Goal: Task Accomplishment & Management: Manage account settings

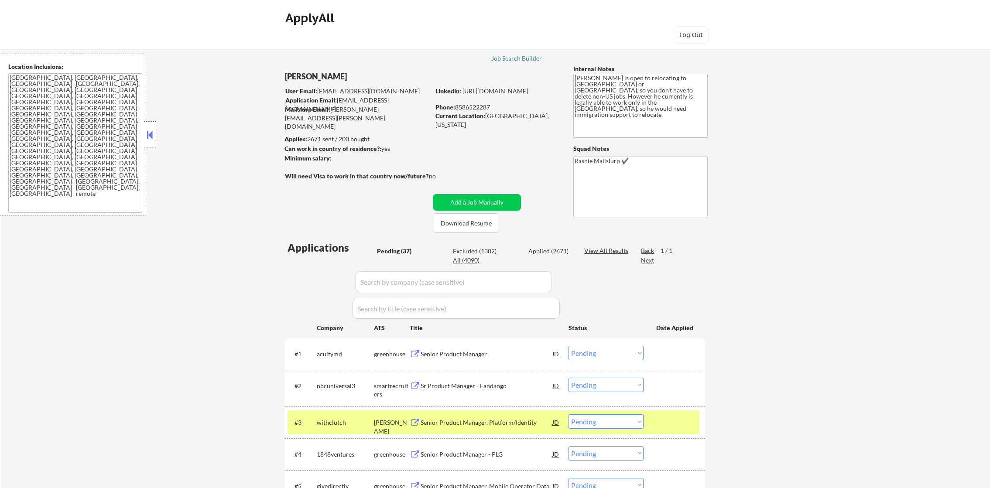
select select ""pending""
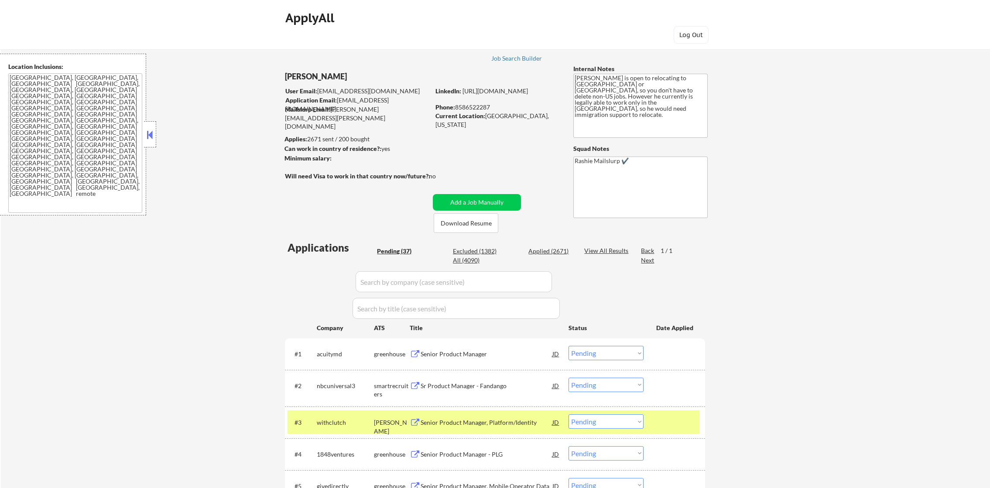
select select ""pending""
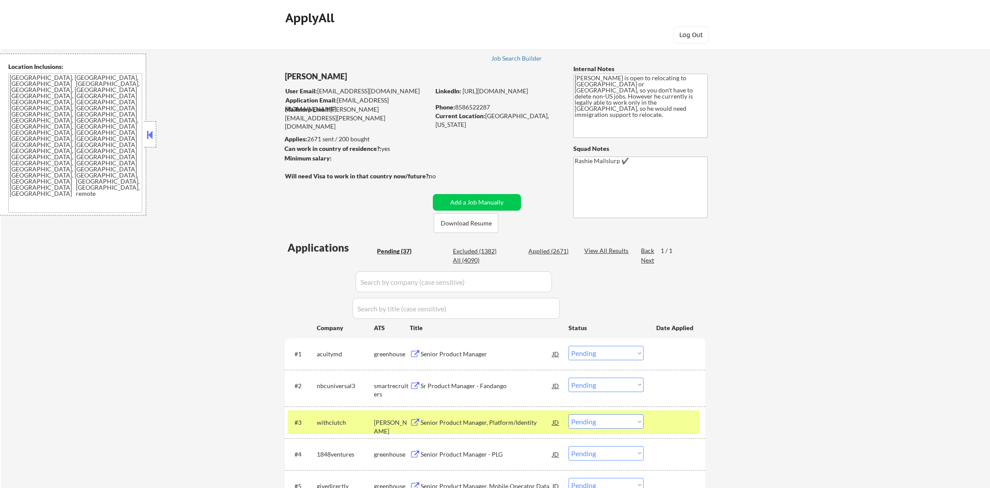
select select ""pending""
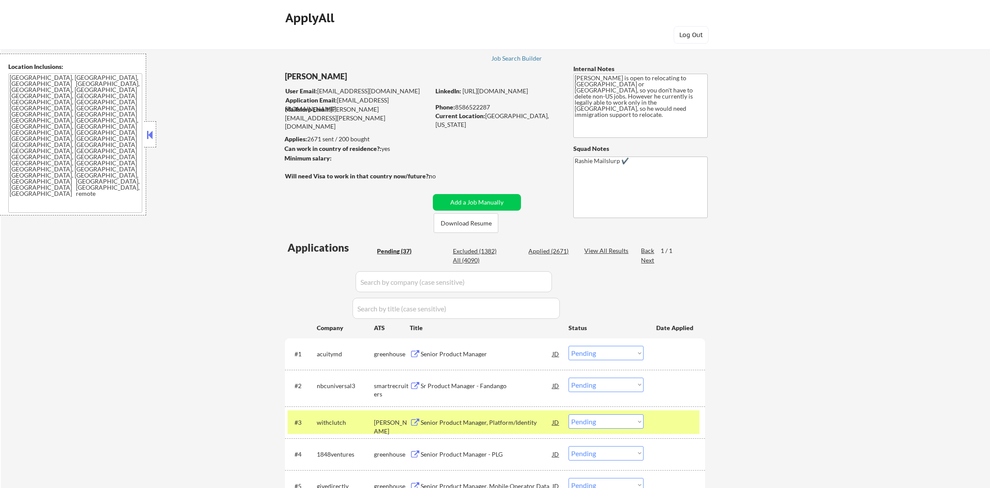
select select ""pending""
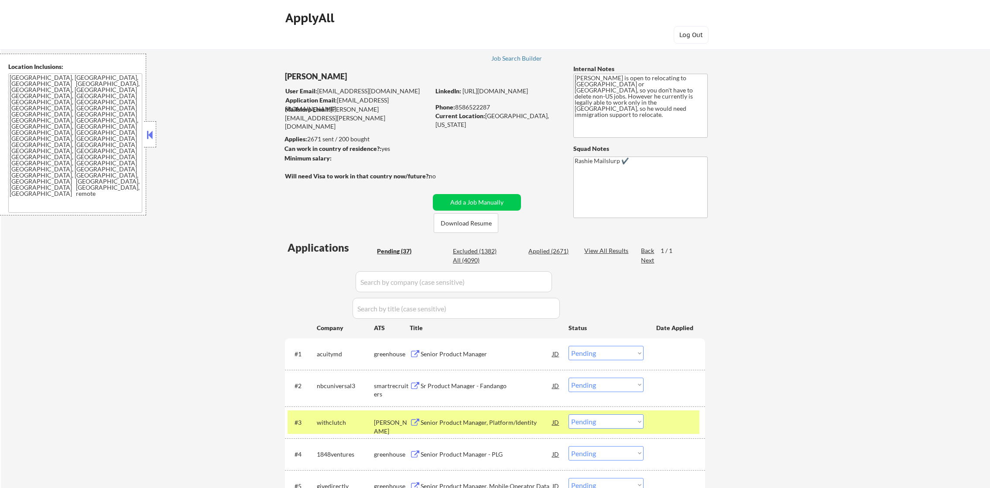
select select ""pending""
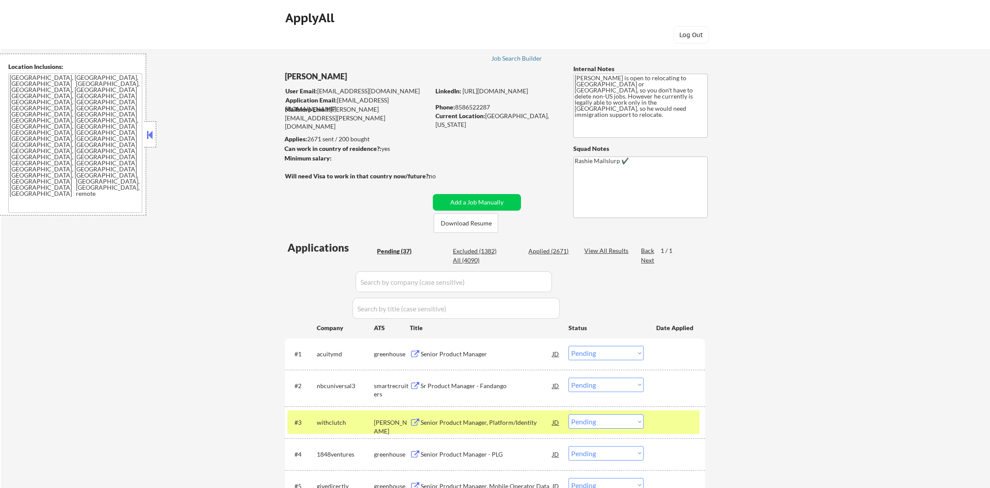
select select ""pending""
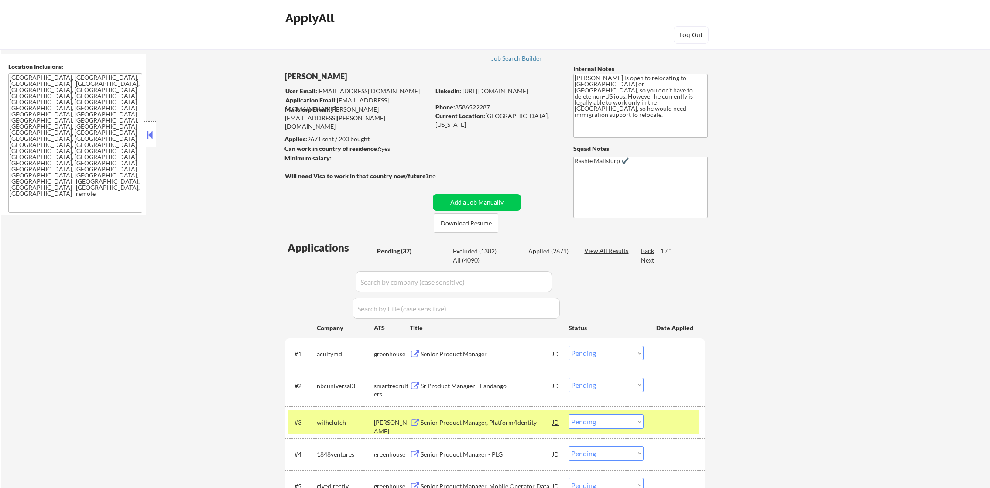
select select ""pending""
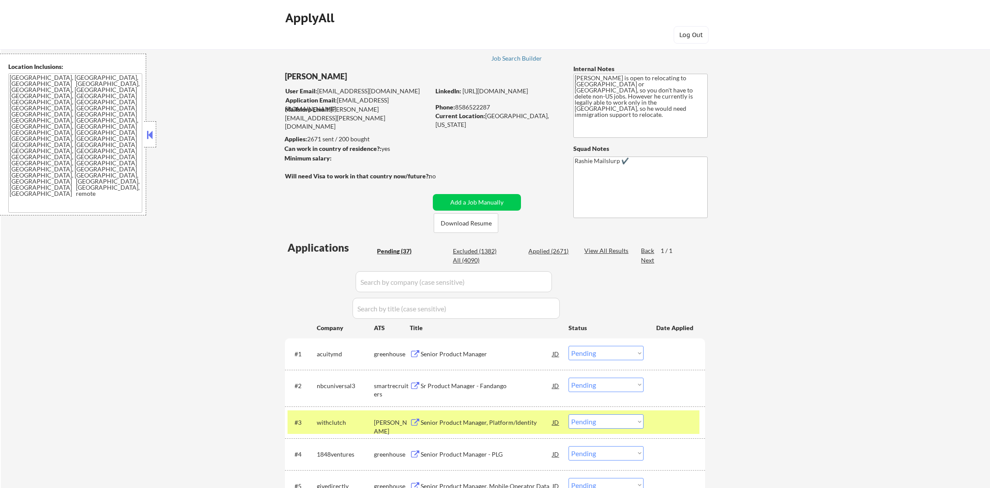
select select ""pending""
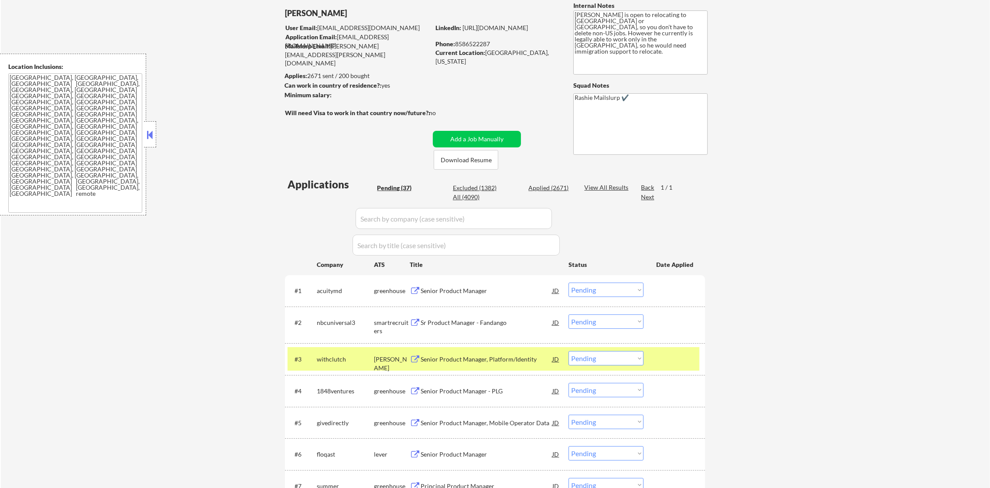
scroll to position [131, 0]
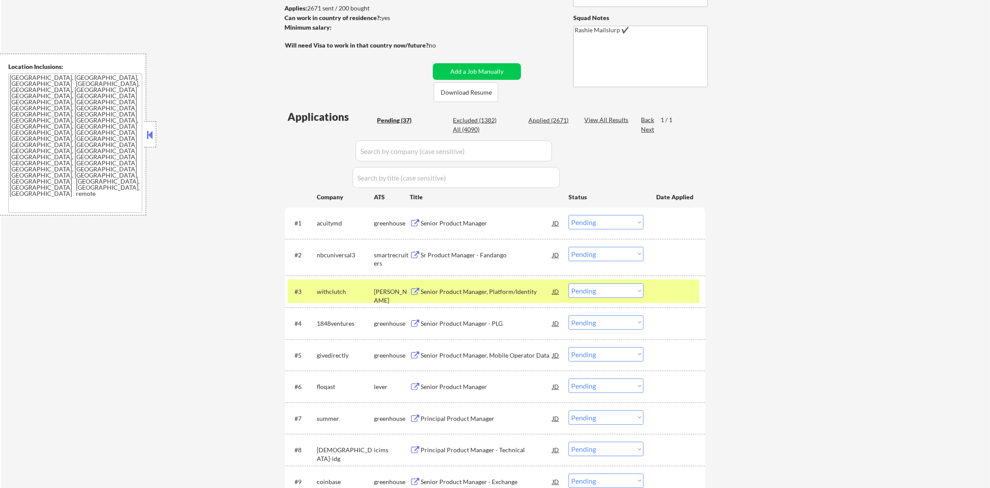
click at [336, 285] on div "withclutch" at bounding box center [345, 292] width 57 height 16
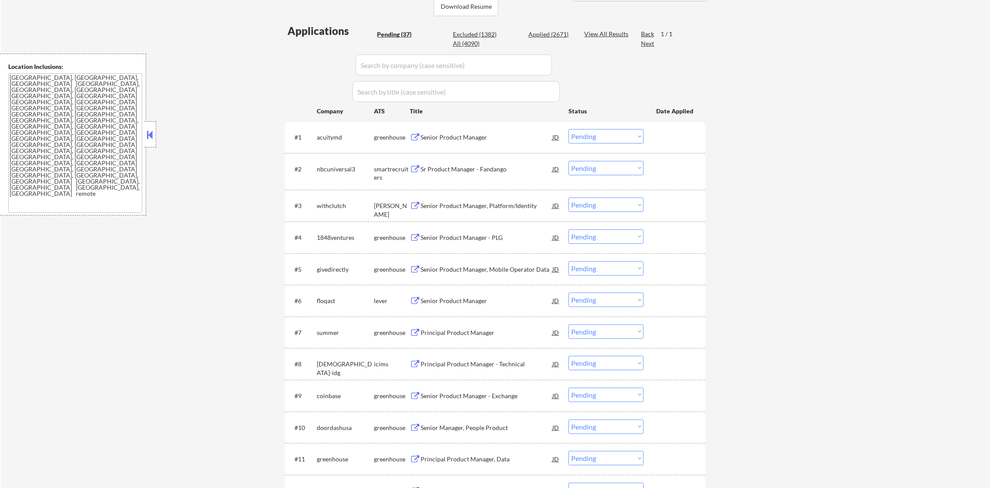
scroll to position [218, 0]
drag, startPoint x: 247, startPoint y: 90, endPoint x: 404, endPoint y: 27, distance: 169.2
click at [472, 42] on div "All (4090)" at bounding box center [475, 42] width 44 height 9
select select ""applied""
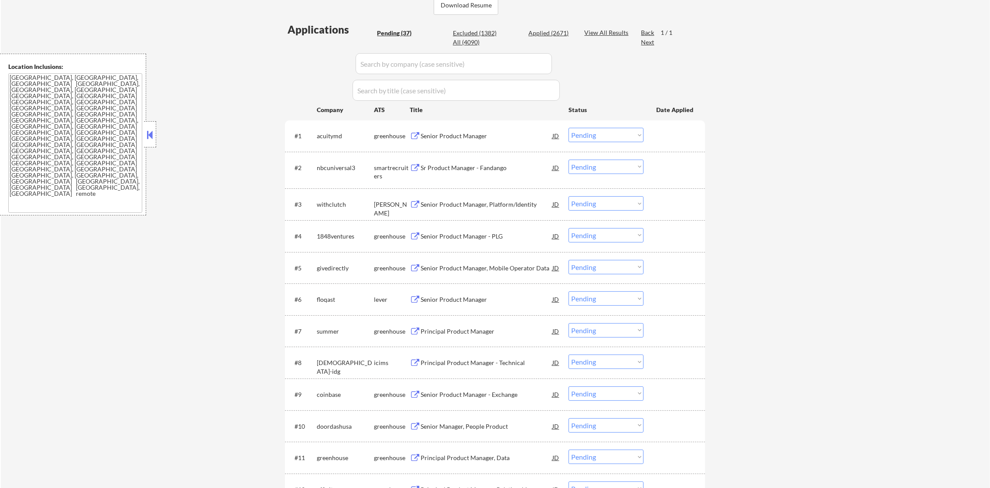
select select ""applied""
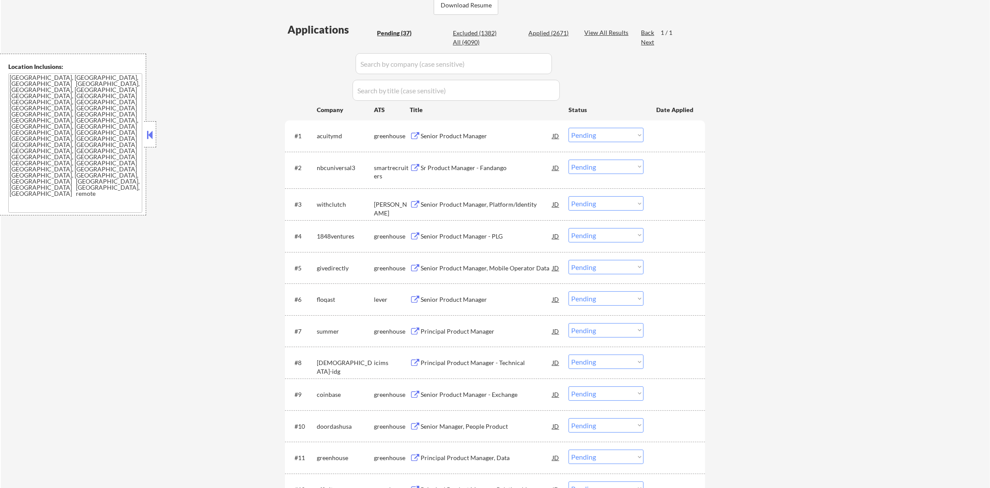
select select ""applied""
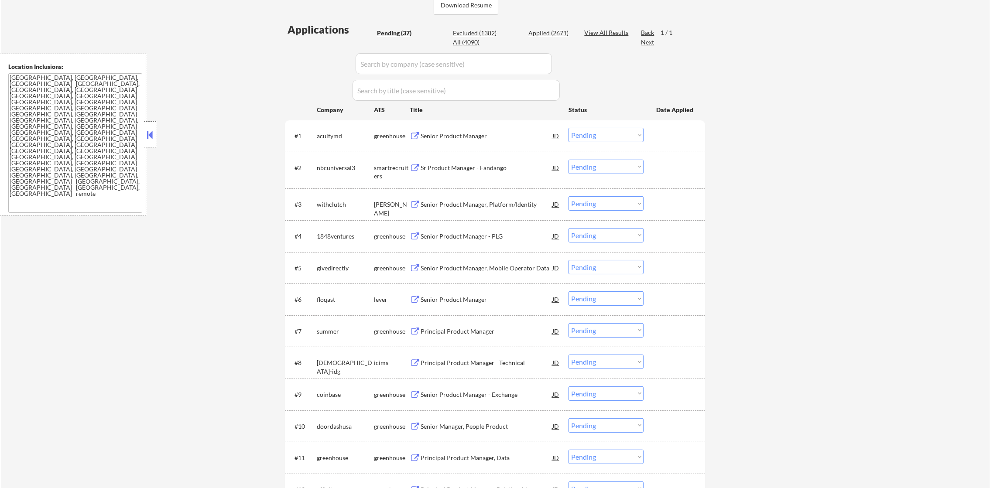
select select ""applied""
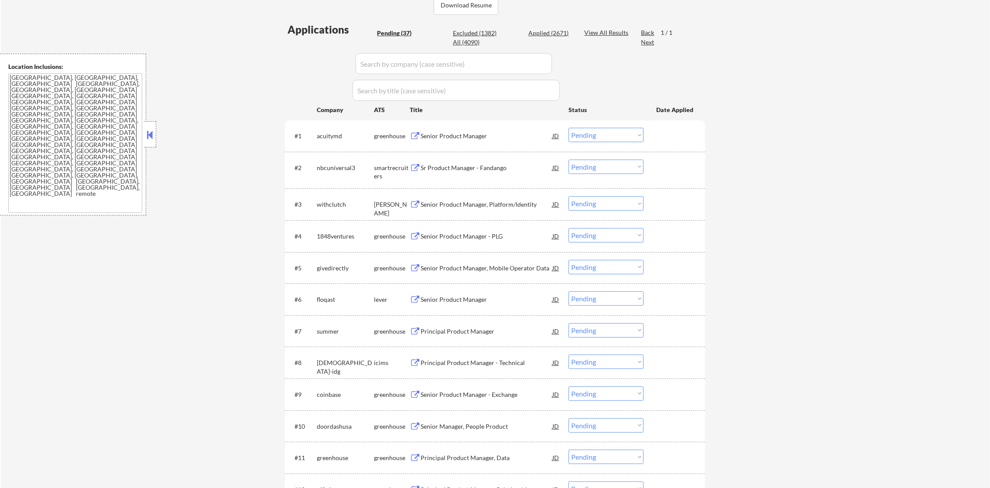
select select ""applied""
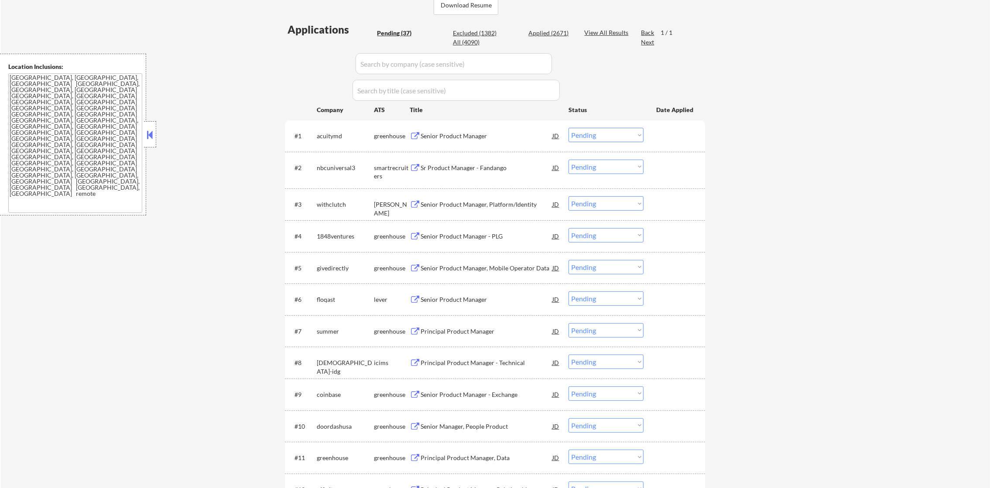
select select ""applied""
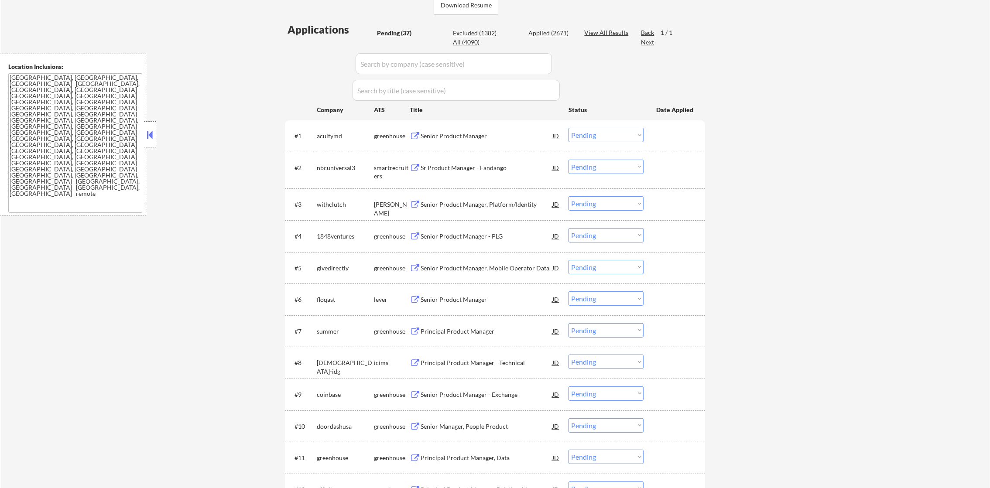
select select ""applied""
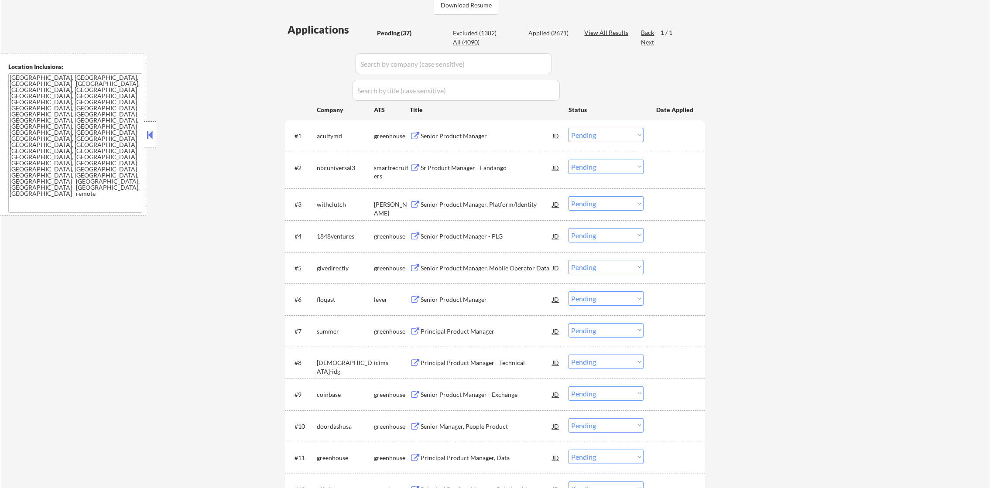
select select ""applied""
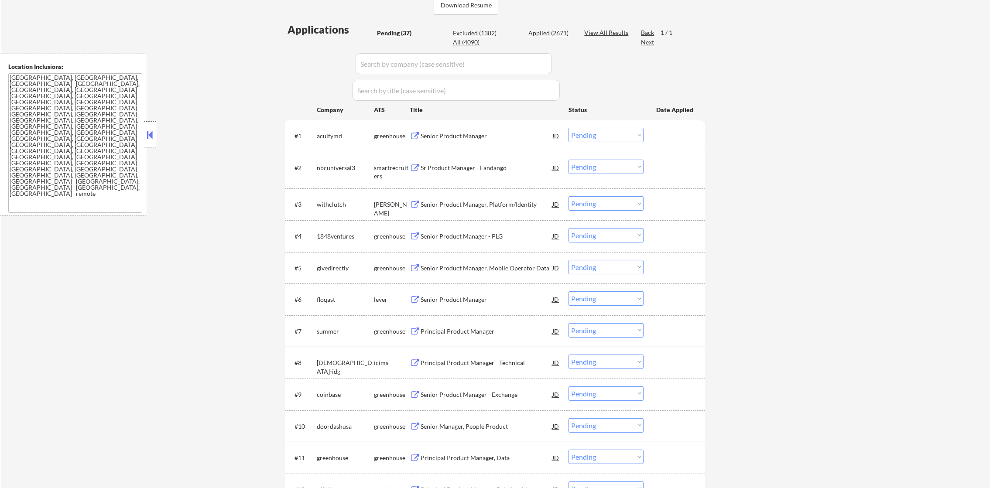
select select ""applied""
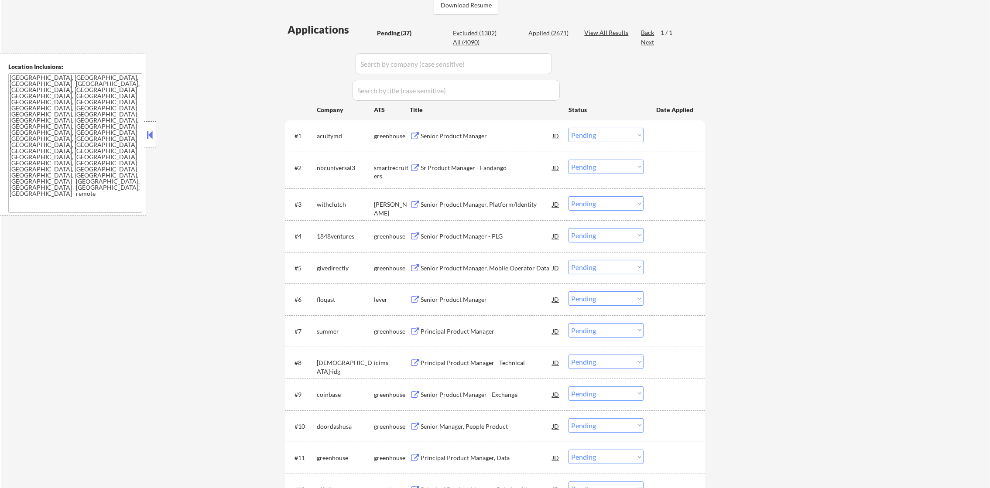
select select ""applied""
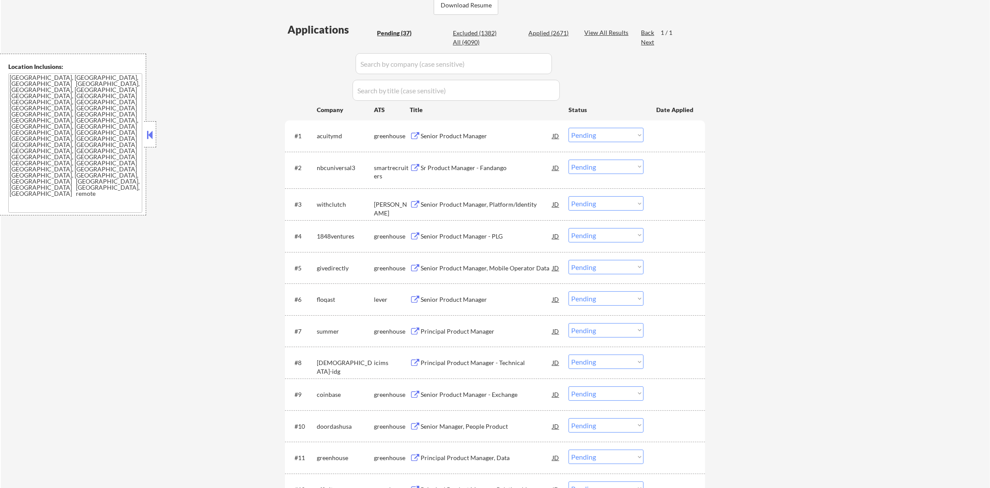
select select ""applied""
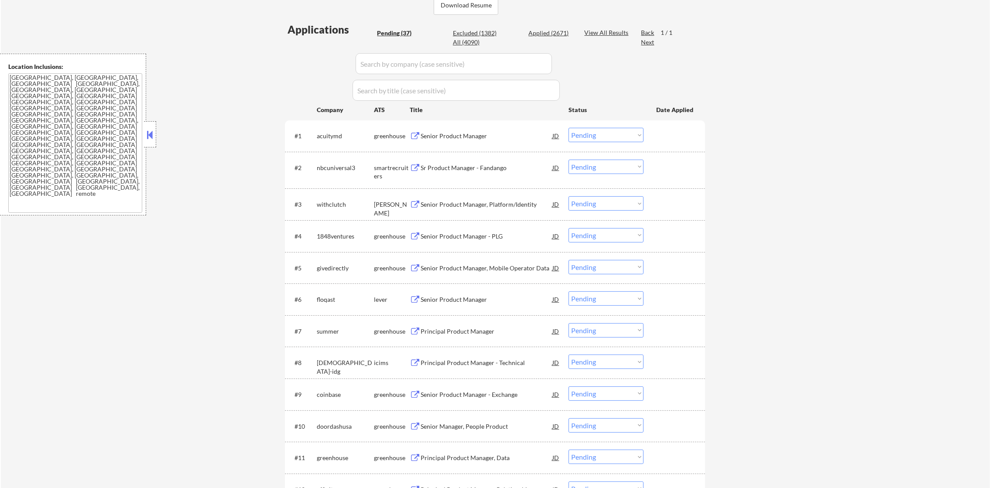
select select ""applied""
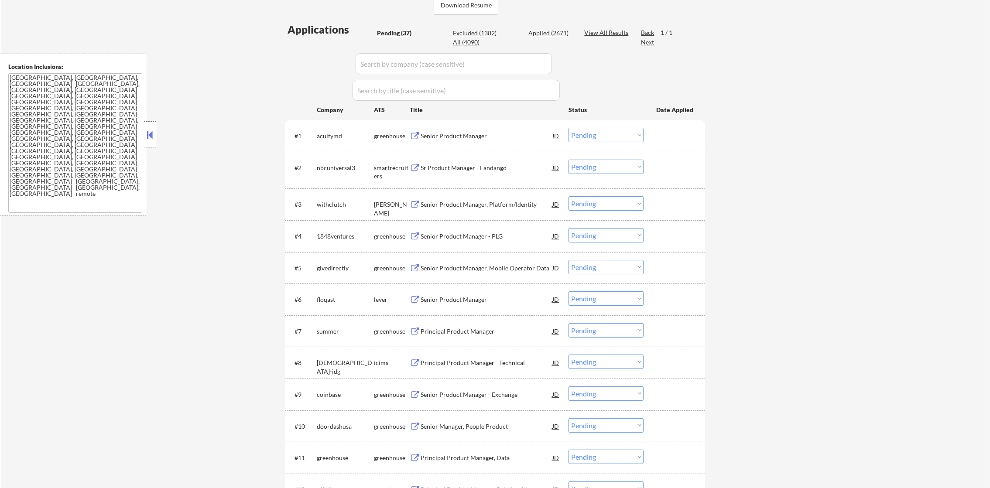
select select ""applied""
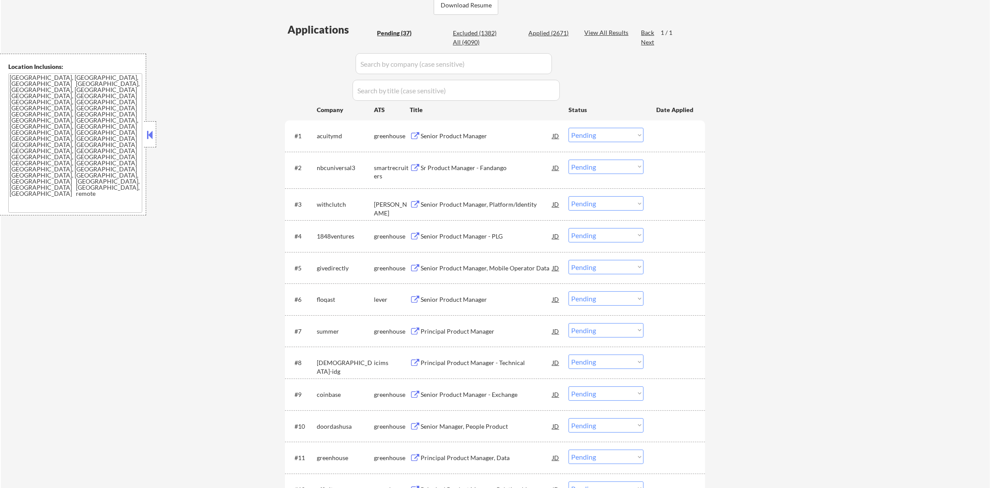
select select ""applied""
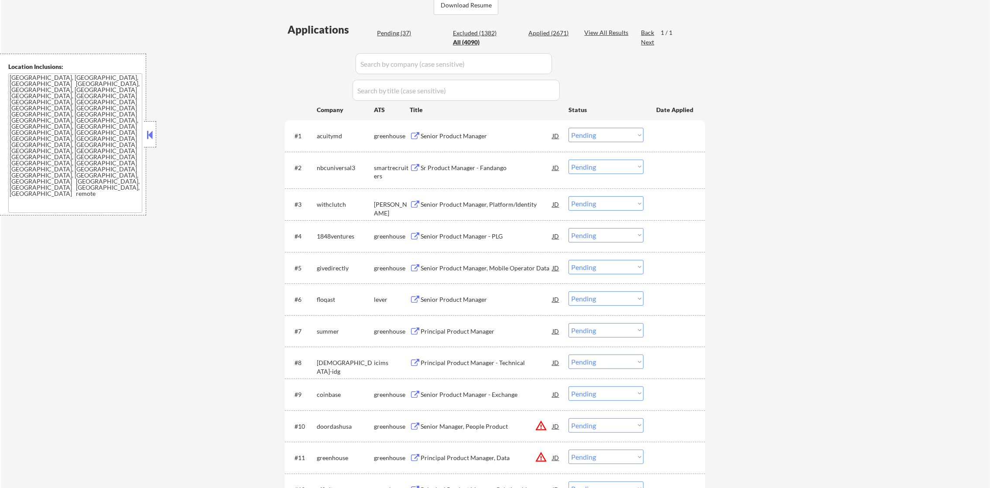
select select ""applied""
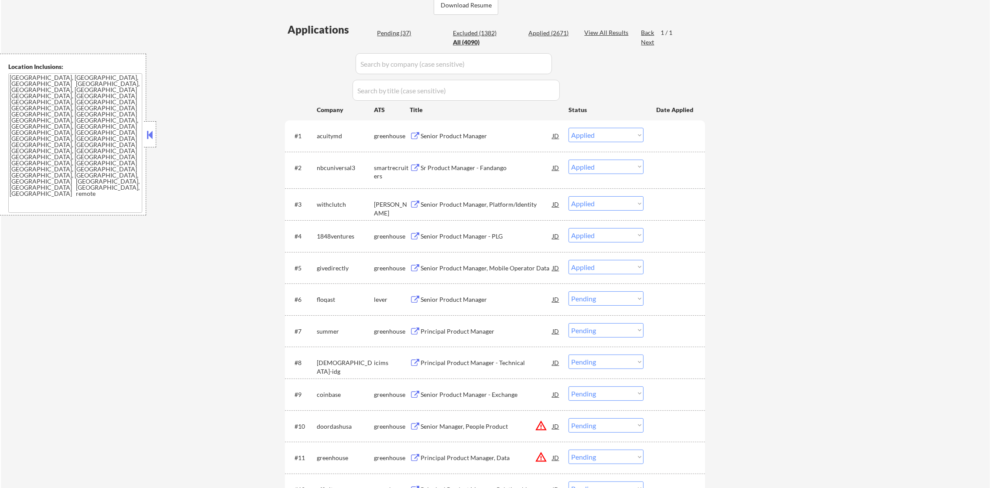
select select ""applied""
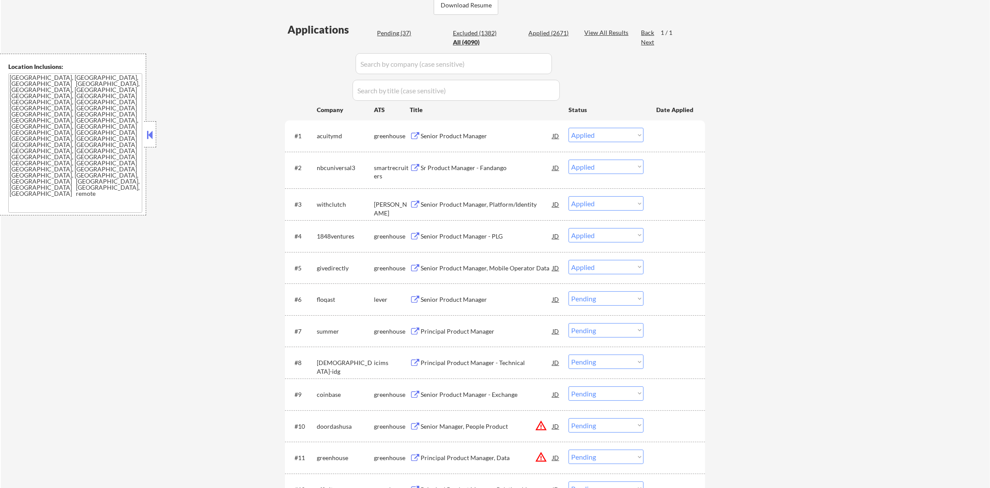
select select ""applied""
select select ""excluded""
select select ""applied""
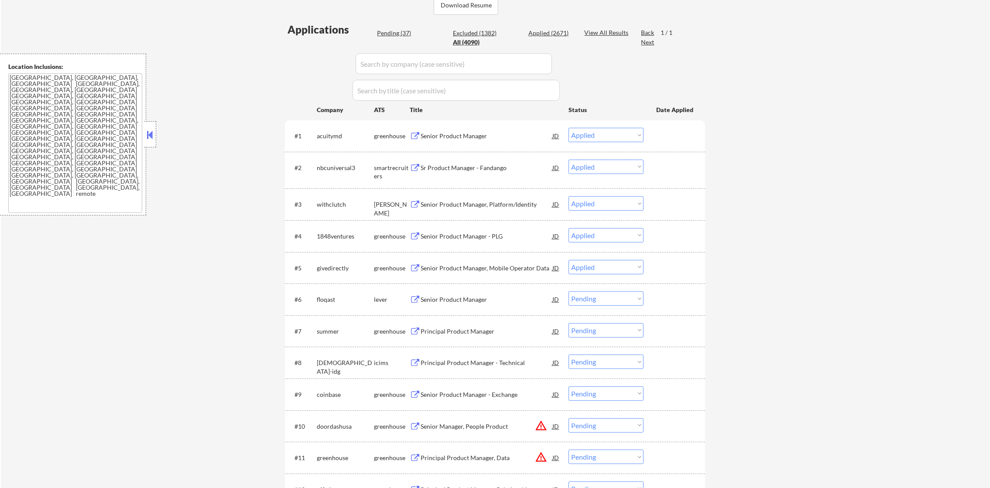
select select ""applied""
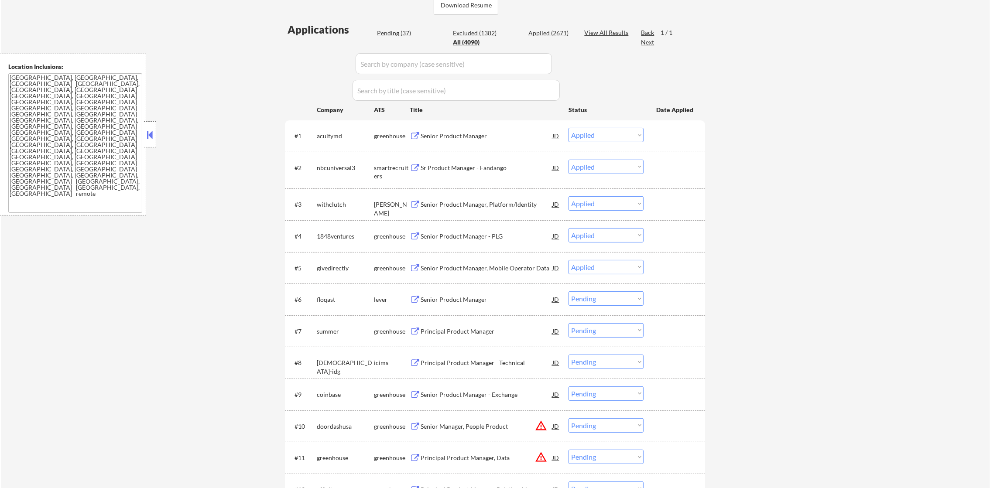
select select ""applied""
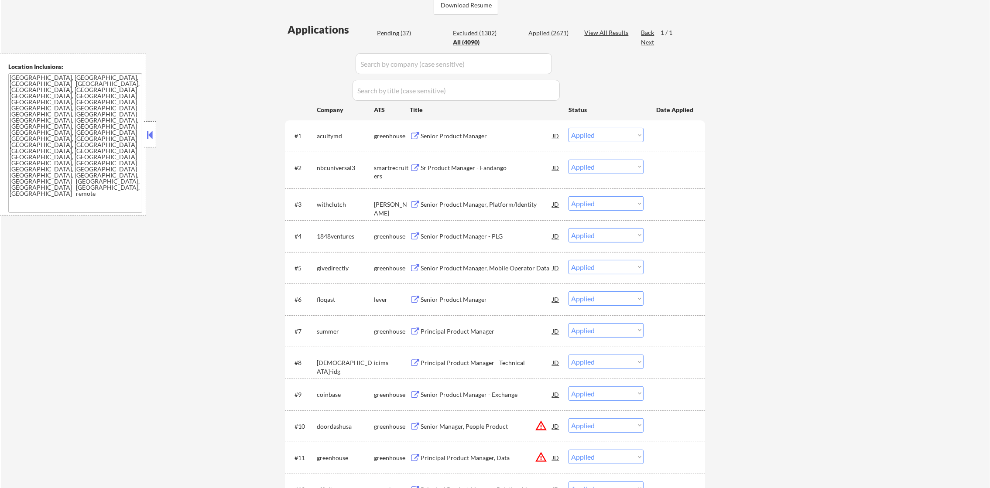
select select ""applied""
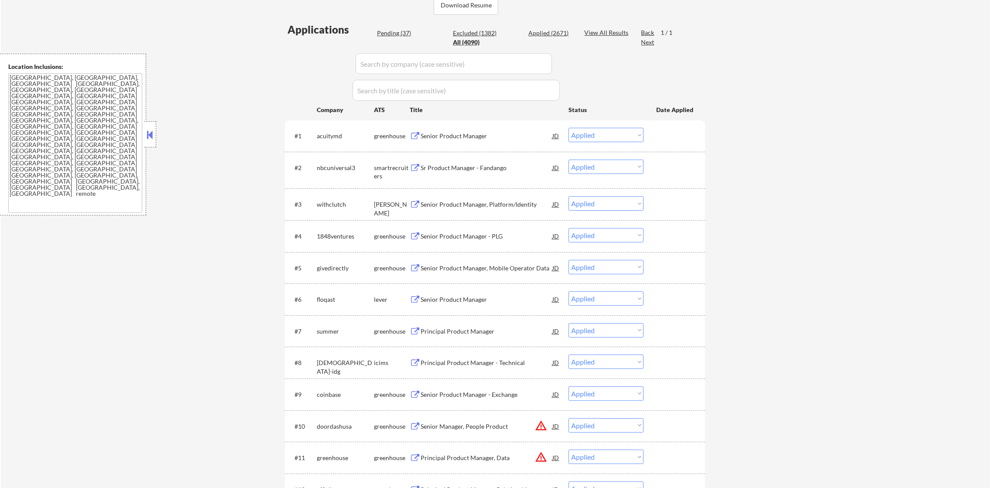
select select ""applied""
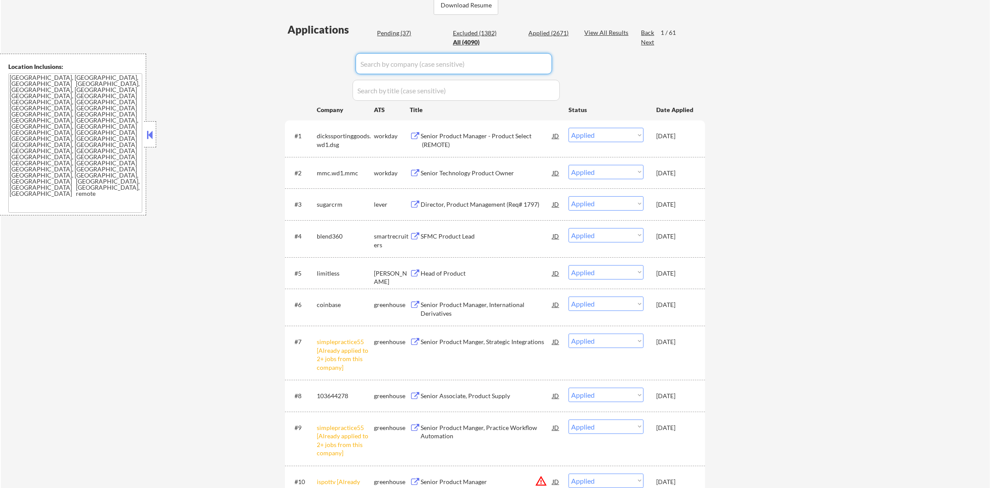
drag, startPoint x: 468, startPoint y: 53, endPoint x: 334, endPoint y: 55, distance: 133.6
paste input "acuitymd"
type input "acuitymd"
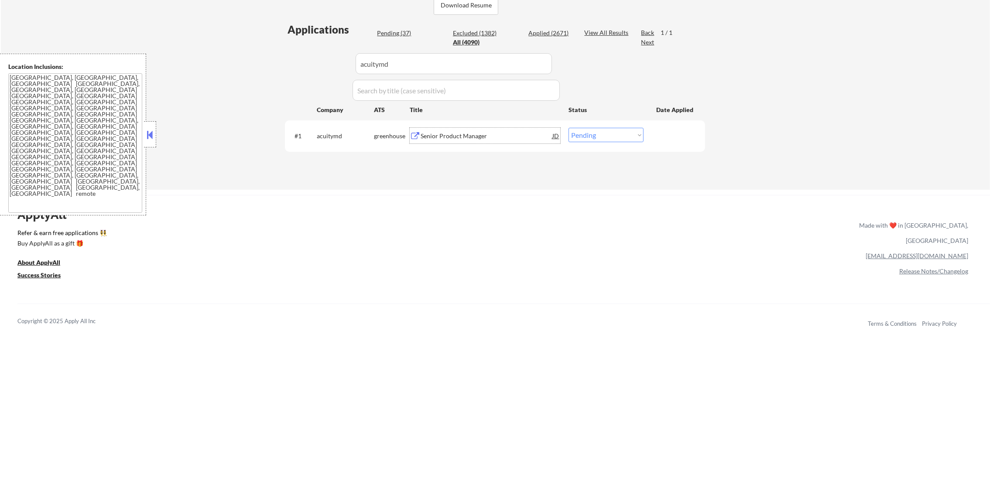
click at [482, 132] on div "Senior Product Manager" at bounding box center [487, 136] width 132 height 9
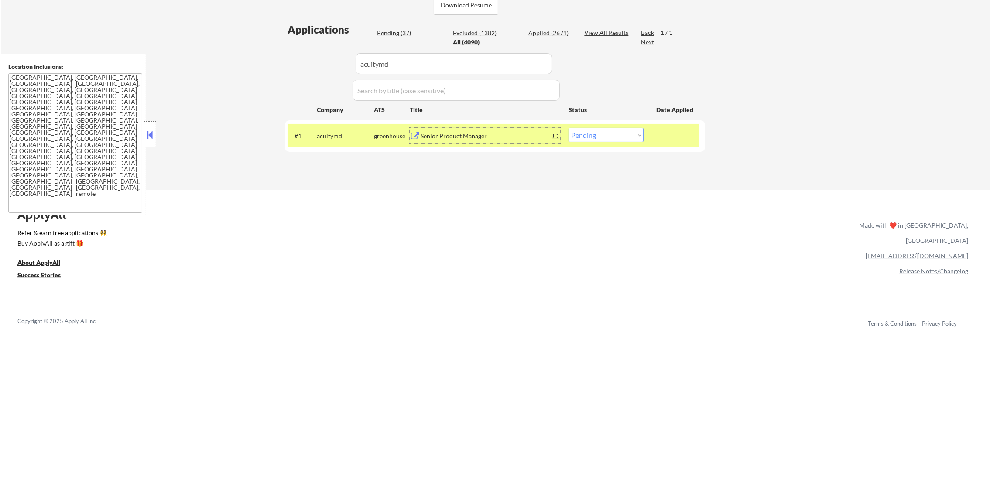
click at [473, 134] on div "Senior Product Manager" at bounding box center [487, 136] width 132 height 9
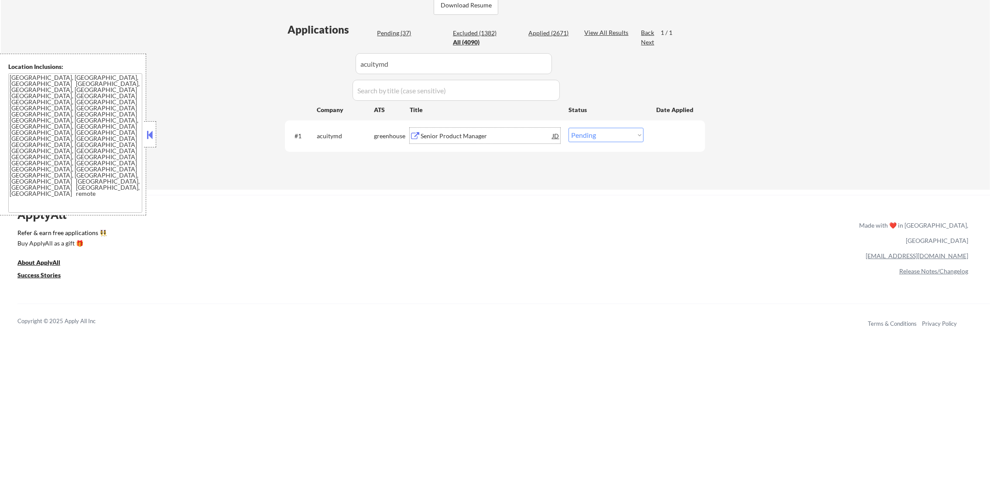
click at [597, 130] on select "Choose an option... Pending Applied Excluded (Questions) Excluded (Expired) Exc…" at bounding box center [606, 135] width 75 height 14
select select ""applied""
click at [569, 128] on select "Choose an option... Pending Applied Excluded (Questions) Excluded (Expired) Exc…" at bounding box center [606, 135] width 75 height 14
paste input "nbcuniversal3"
drag, startPoint x: 224, startPoint y: 63, endPoint x: 211, endPoint y: 63, distance: 13.5
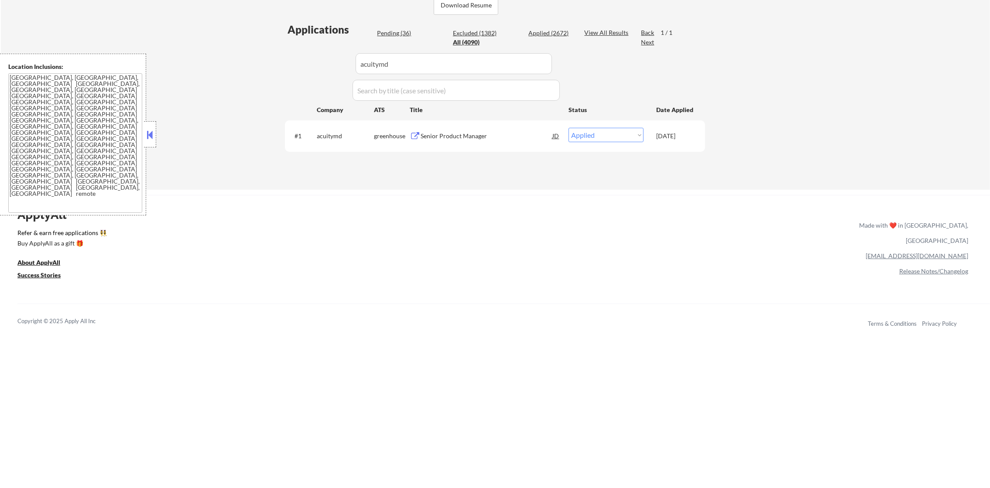
click at [211, 63] on div "← Return to /applysquad Mailslurp Inbox Job Search Builder [PERSON_NAME] User E…" at bounding box center [495, 3] width 989 height 373
type input "nbcuniversal3"
click at [211, 63] on div "← Return to /applysquad Mailslurp Inbox Job Search Builder [PERSON_NAME] User E…" at bounding box center [495, 3] width 989 height 373
select select ""pending""
select select ""excluded__other_""
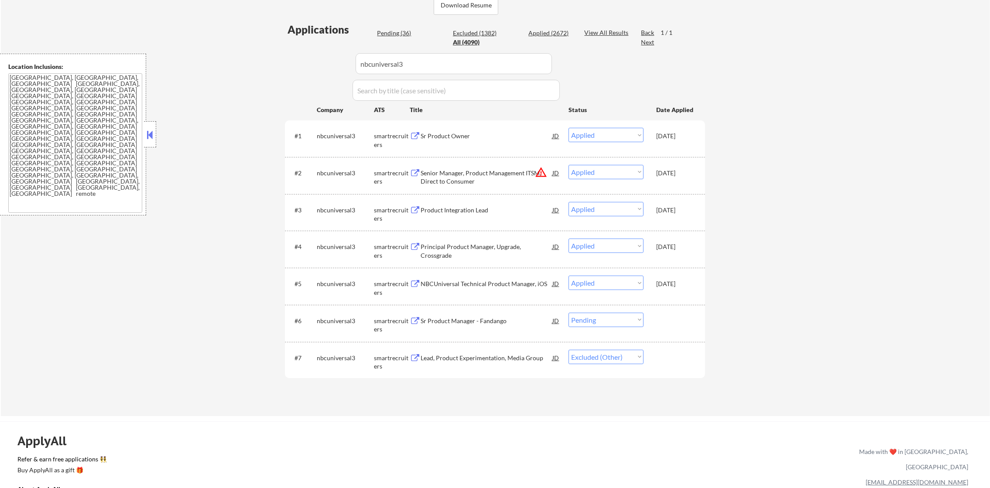
click at [622, 313] on select "Choose an option... Pending Applied Excluded (Questions) Excluded (Expired) Exc…" at bounding box center [606, 320] width 75 height 14
select select ""excluded__other_""
click at [569, 313] on select "Choose an option... Pending Applied Excluded (Questions) Excluded (Expired) Exc…" at bounding box center [606, 320] width 75 height 14
paste input "withclutch"
drag, startPoint x: 337, startPoint y: 72, endPoint x: 281, endPoint y: 72, distance: 56.3
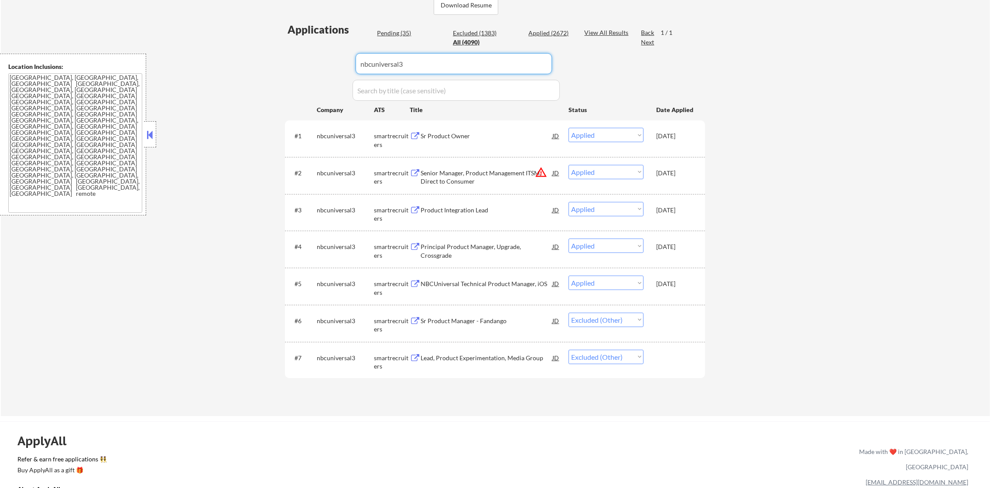
click at [281, 72] on div "← Return to /applysquad Mailslurp Inbox Job Search Builder [PERSON_NAME] User E…" at bounding box center [496, 113] width 436 height 593
type input "withclutch"
click at [281, 72] on div "← Return to /applysquad Mailslurp Inbox Job Search Builder [PERSON_NAME] User E…" at bounding box center [496, 113] width 436 height 593
select select ""pending""
select select ""excluded""
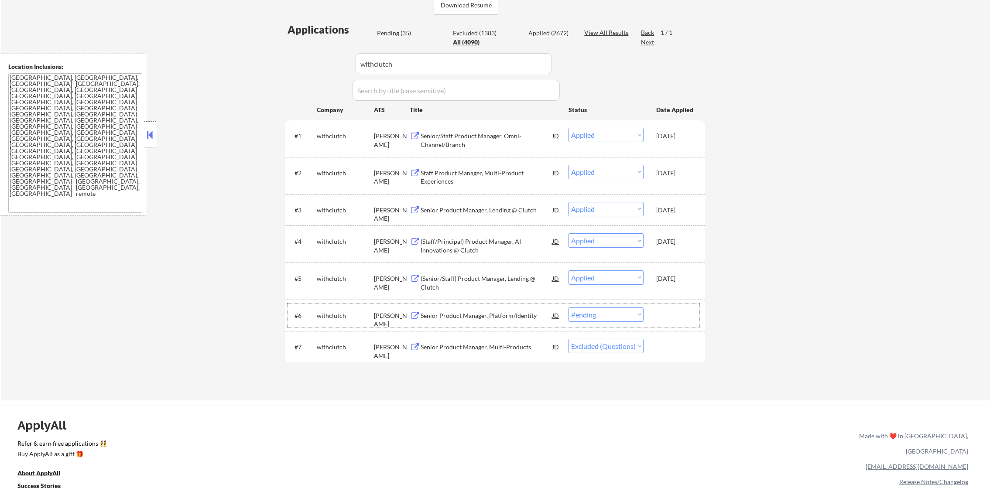
click at [605, 323] on div "#6 withclutch [PERSON_NAME] Senior Product Manager, Platform/Identity JD Choose…" at bounding box center [494, 316] width 412 height 24
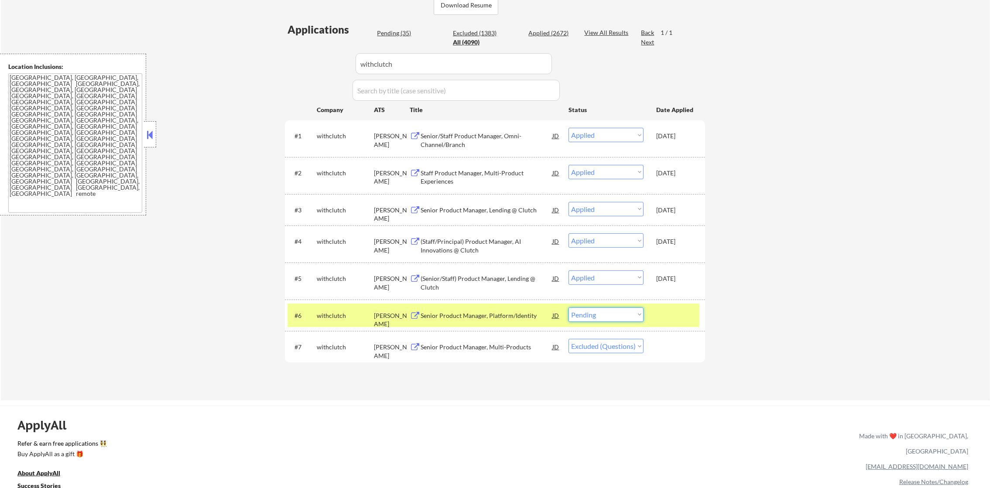
click at [609, 319] on select "Choose an option... Pending Applied Excluded (Questions) Excluded (Expired) Exc…" at bounding box center [606, 315] width 75 height 14
select select ""excluded__other_""
click at [569, 308] on select "Choose an option... Pending Applied Excluded (Questions) Excluded (Expired) Exc…" at bounding box center [606, 315] width 75 height 14
click at [323, 313] on div "withclutch" at bounding box center [345, 316] width 57 height 9
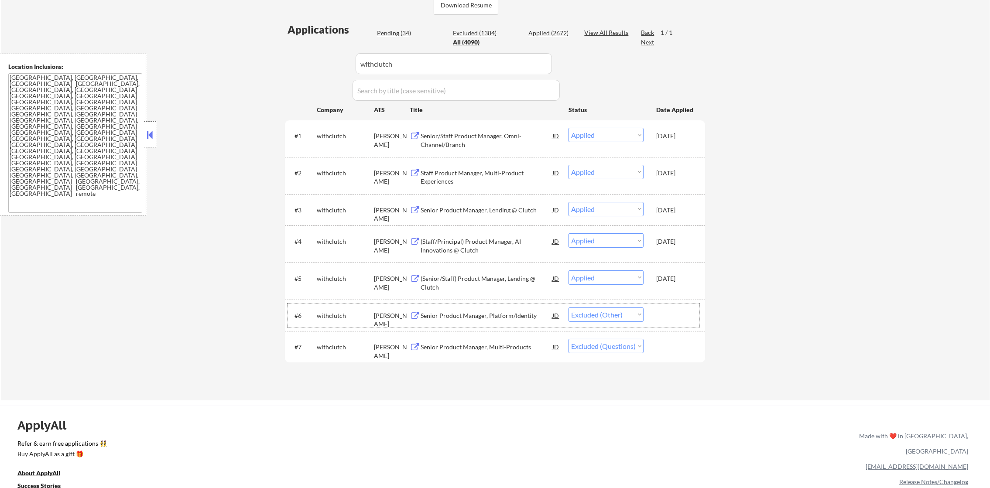
paste input "1848ventures"
drag, startPoint x: 355, startPoint y: 72, endPoint x: 302, endPoint y: 72, distance: 53.2
click at [302, 72] on div "Applications Pending (34) Excluded (1384) Applied (2672) All (4090) View All Re…" at bounding box center [495, 203] width 420 height 362
type input "1848ventures"
click at [302, 72] on div "Applications Pending (34) Excluded (1384) Applied (2672) All (4090) View All Re…" at bounding box center [495, 203] width 420 height 362
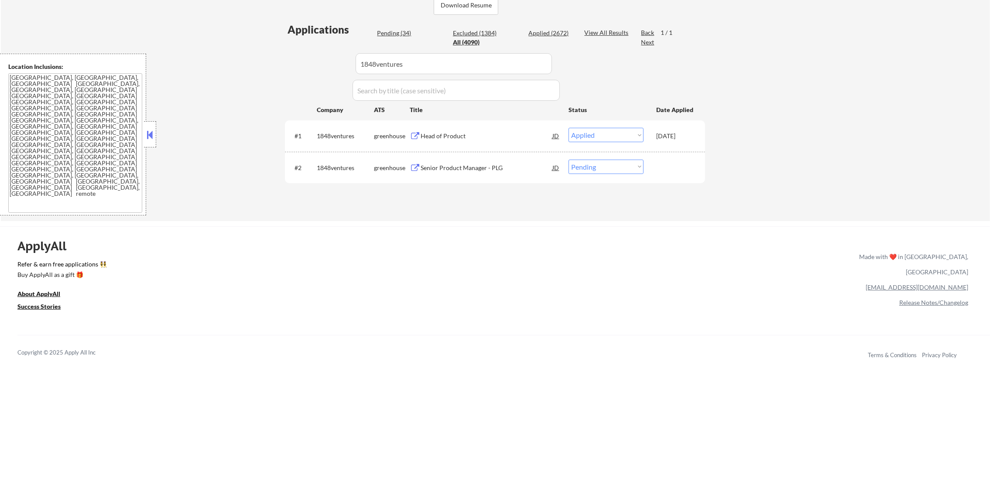
click at [467, 173] on div "Senior Product Manager - PLG" at bounding box center [487, 168] width 132 height 16
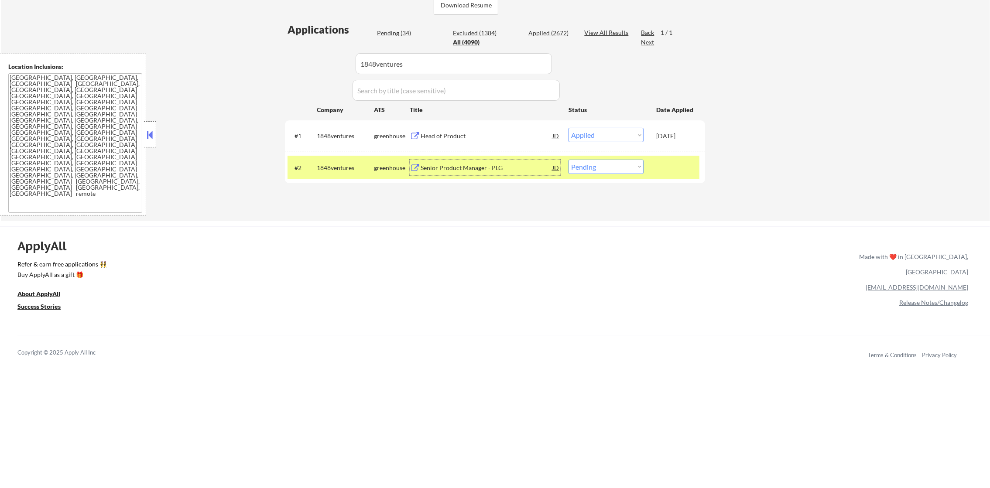
click at [603, 167] on select "Choose an option... Pending Applied Excluded (Questions) Excluded (Expired) Exc…" at bounding box center [606, 167] width 75 height 14
select select ""applied""
click at [569, 160] on select "Choose an option... Pending Applied Excluded (Questions) Excluded (Expired) Exc…" at bounding box center [606, 167] width 75 height 14
click at [344, 166] on div "1848ventures" at bounding box center [345, 168] width 57 height 9
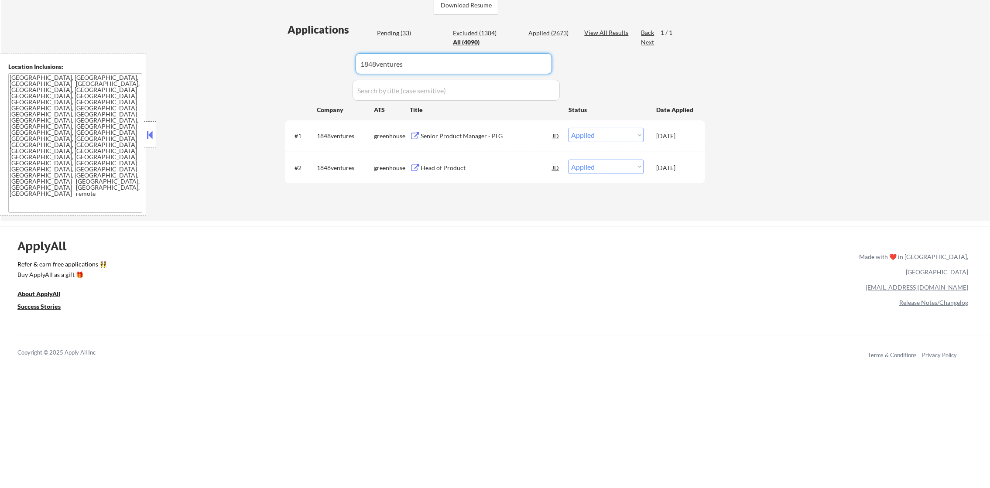
drag, startPoint x: 354, startPoint y: 66, endPoint x: 321, endPoint y: 66, distance: 33.2
click at [339, 66] on div "Applications Pending (33) Excluded (1384) Applied (2673) All (4090) View All Re…" at bounding box center [495, 113] width 420 height 182
paste input "givedirectly"
type input "givedirectly"
click at [321, 66] on div "Applications Pending (33) Excluded (1384) Applied (2673) All (4090) View All Re…" at bounding box center [495, 113] width 420 height 182
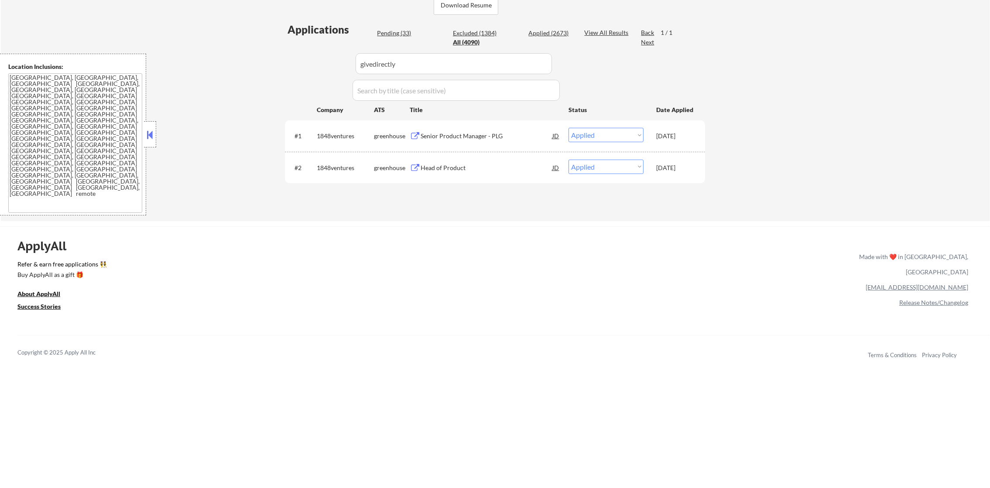
select select ""pending""
select select ""excluded""
select select ""pending""
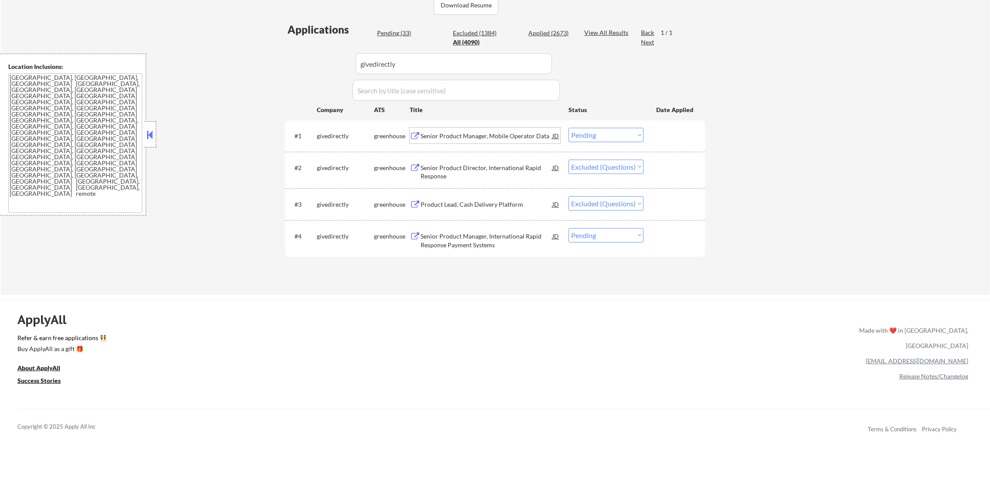
click at [497, 137] on div "Senior Product Manager, Mobile Operator Data" at bounding box center [487, 136] width 132 height 9
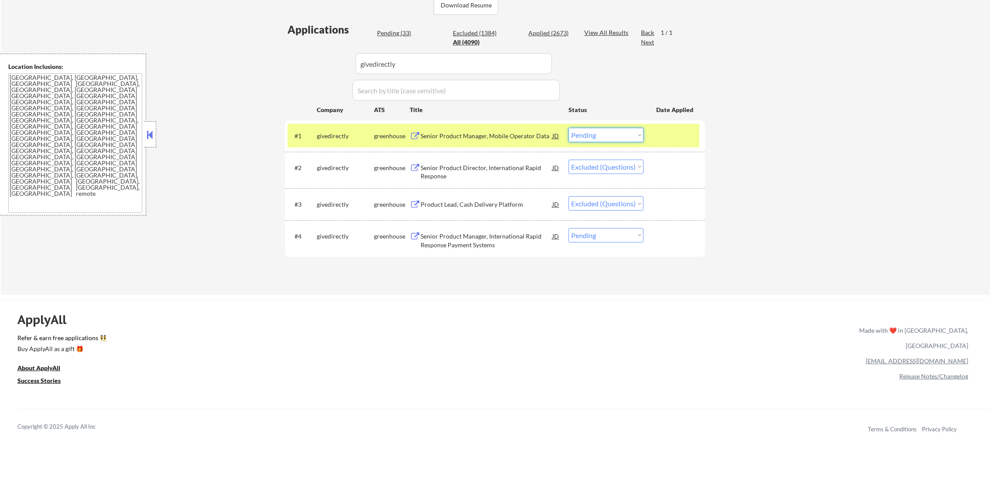
drag, startPoint x: 584, startPoint y: 130, endPoint x: 587, endPoint y: 144, distance: 13.4
click at [584, 130] on select "Choose an option... Pending Applied Excluded (Questions) Excluded (Expired) Exc…" at bounding box center [606, 135] width 75 height 14
select select ""excluded""
click at [569, 128] on select "Choose an option... Pending Applied Excluded (Questions) Excluded (Expired) Exc…" at bounding box center [606, 135] width 75 height 14
drag, startPoint x: 594, startPoint y: 234, endPoint x: 593, endPoint y: 244, distance: 9.6
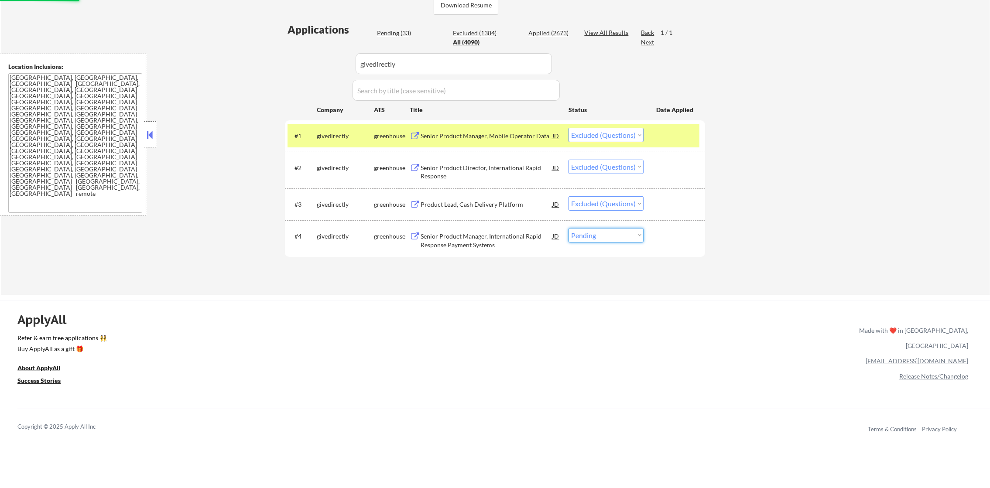
click at [594, 235] on select "Choose an option... Pending Applied Excluded (Questions) Excluded (Expired) Exc…" at bounding box center [606, 235] width 75 height 14
select select ""excluded""
click at [569, 228] on select "Choose an option... Pending Applied Excluded (Questions) Excluded (Expired) Exc…" at bounding box center [606, 235] width 75 height 14
drag, startPoint x: 405, startPoint y: 57, endPoint x: 291, endPoint y: 59, distance: 114.4
click at [291, 59] on div "Applications Pending (33) Excluded (1384) Applied (2673) All (4090) View All Re…" at bounding box center [495, 150] width 420 height 256
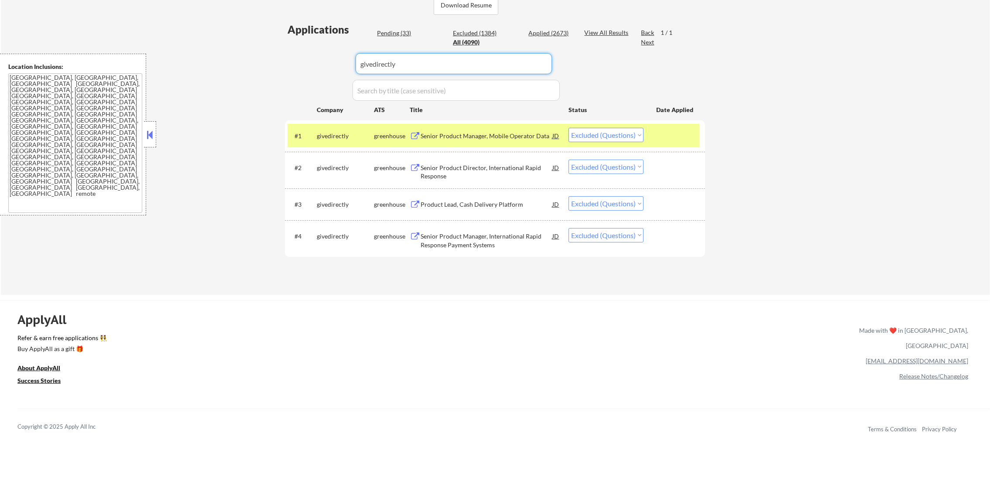
paste input "floqast"
type input "floqast"
click at [291, 59] on div "Applications Pending (33) Excluded (1384) Applied (2673) All (4090) View All Re…" at bounding box center [495, 150] width 420 height 256
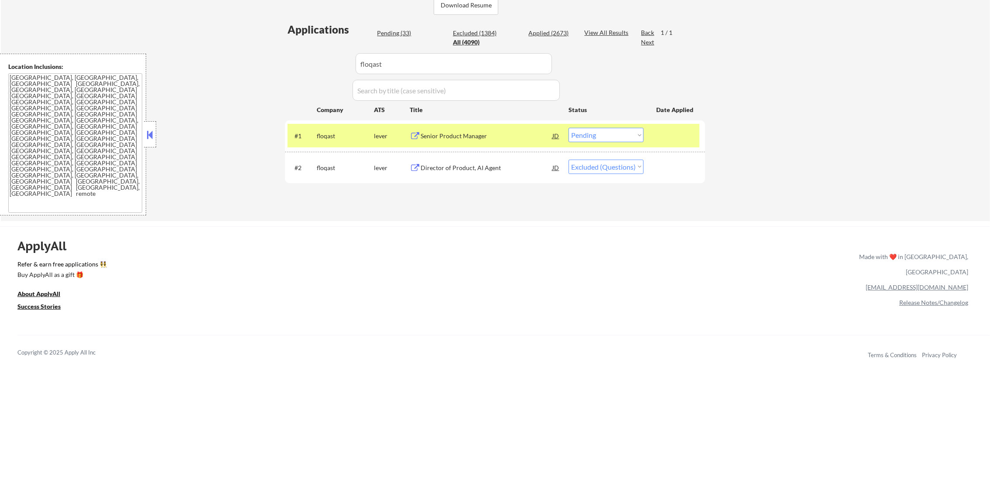
click at [482, 130] on div "Senior Product Manager" at bounding box center [487, 136] width 132 height 16
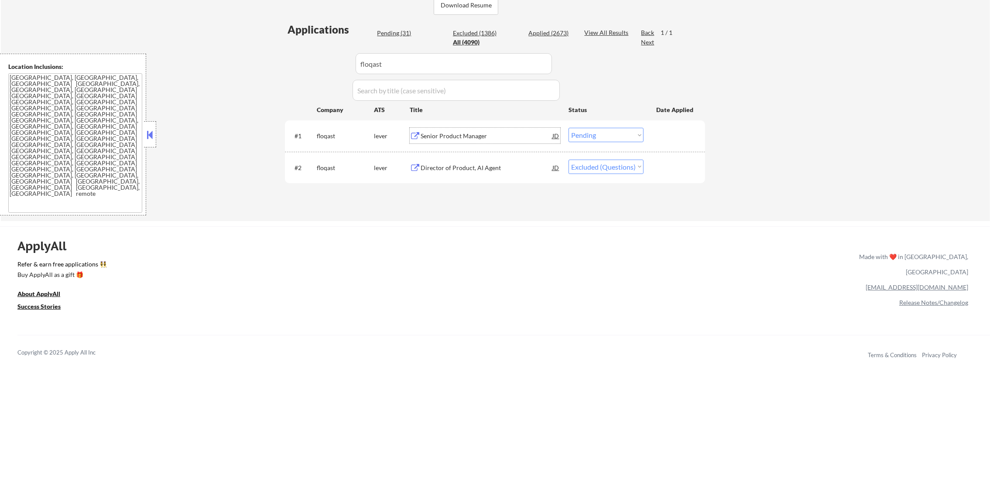
drag, startPoint x: 604, startPoint y: 134, endPoint x: 604, endPoint y: 141, distance: 7.9
click at [604, 134] on select "Choose an option... Pending Applied Excluded (Questions) Excluded (Expired) Exc…" at bounding box center [606, 135] width 75 height 14
select select ""excluded""
click at [569, 128] on select "Choose an option... Pending Applied Excluded (Questions) Excluded (Expired) Exc…" at bounding box center [606, 135] width 75 height 14
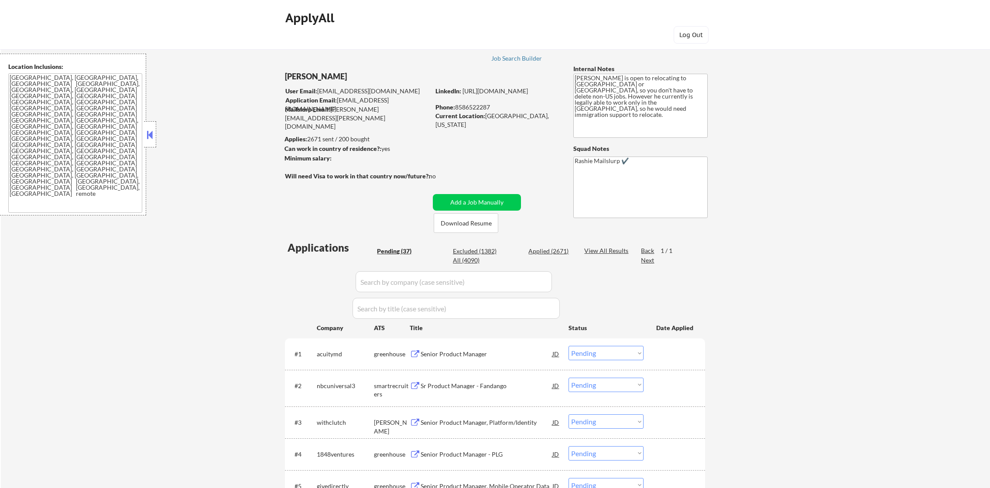
select select ""pending""
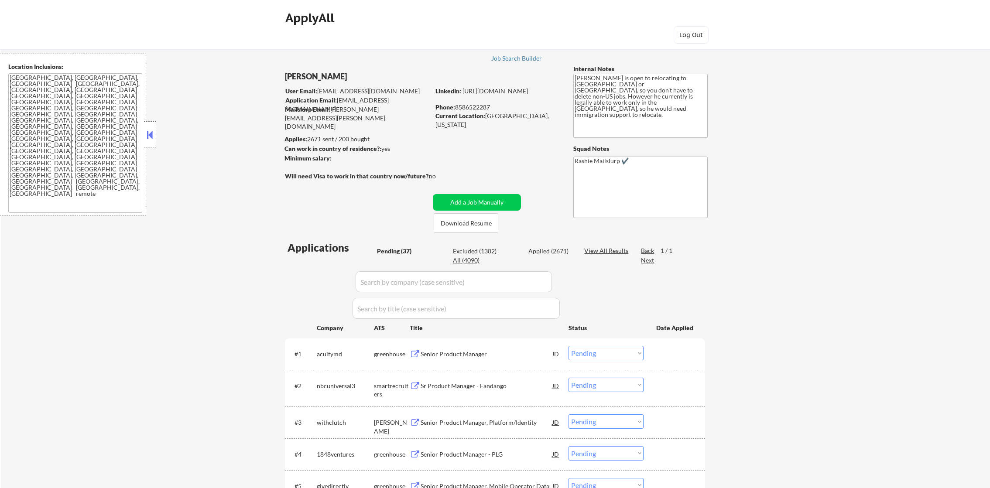
select select ""pending""
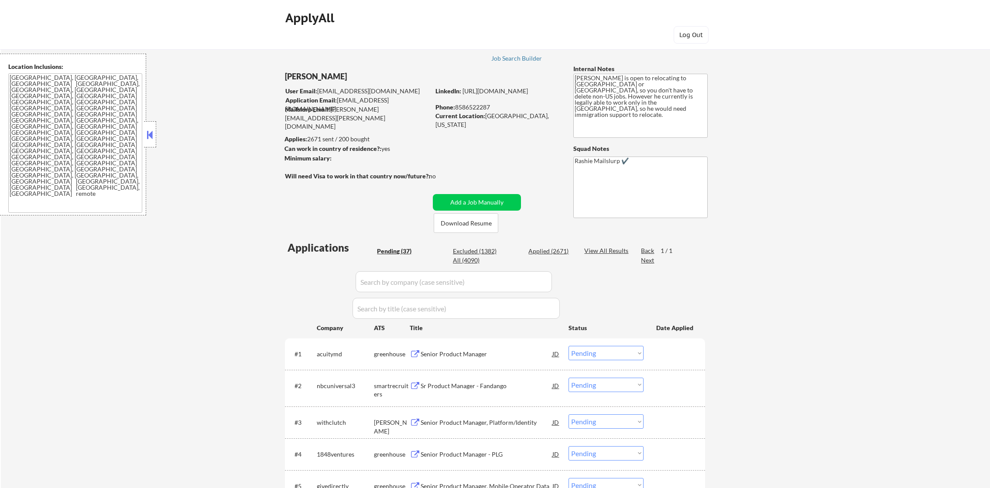
select select ""pending""
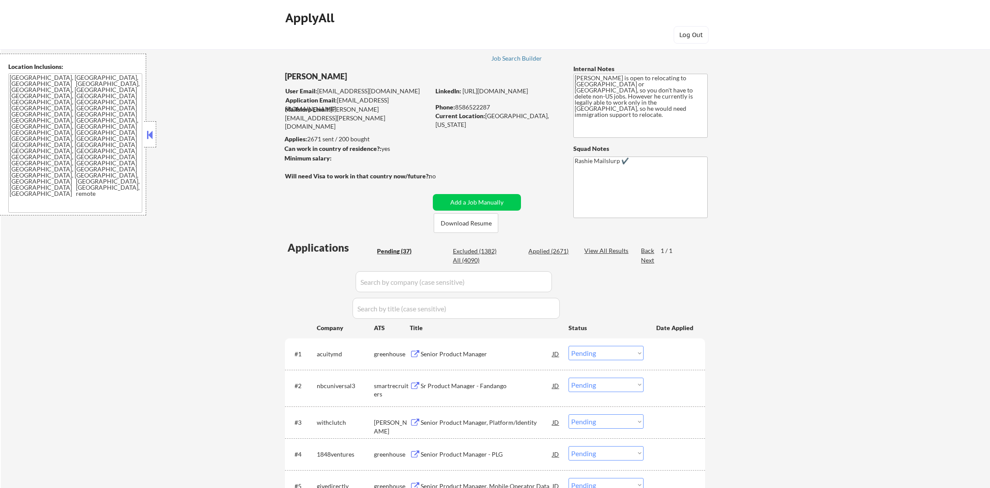
select select ""pending""
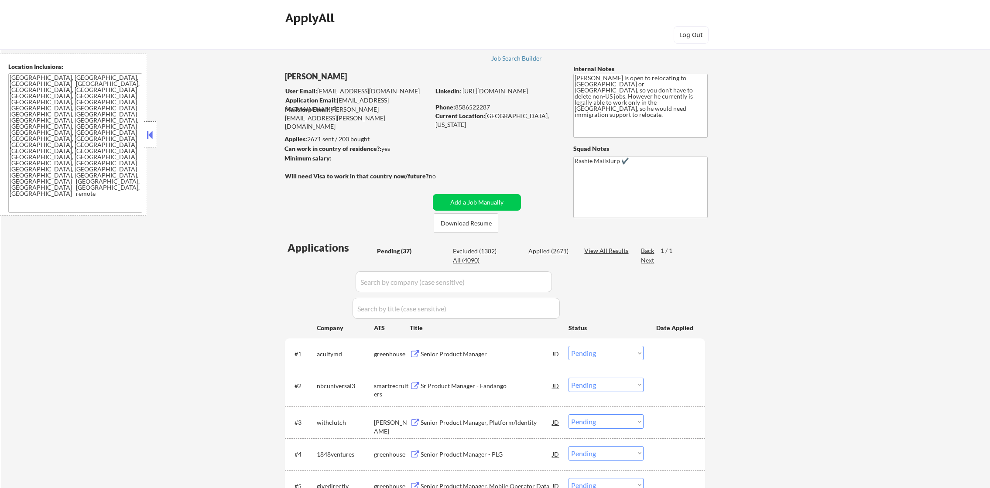
select select ""pending""
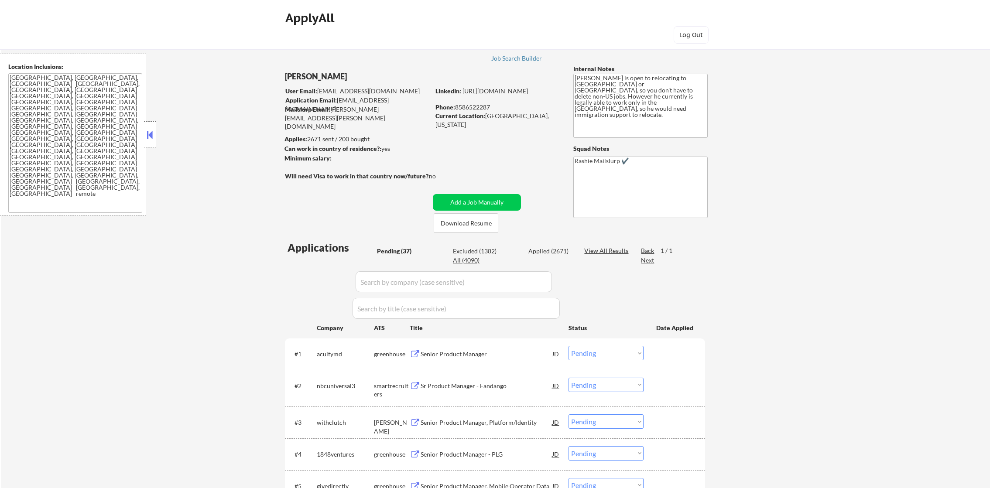
select select ""pending""
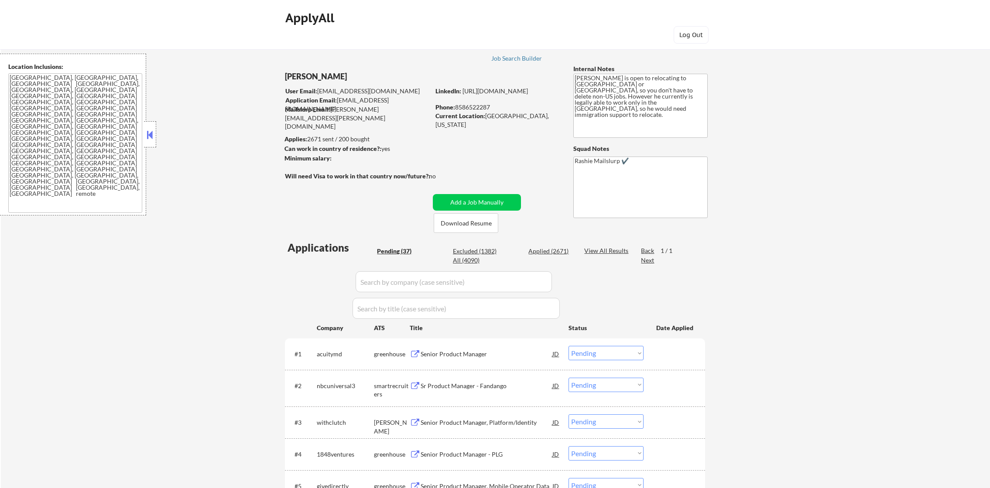
select select ""pending""
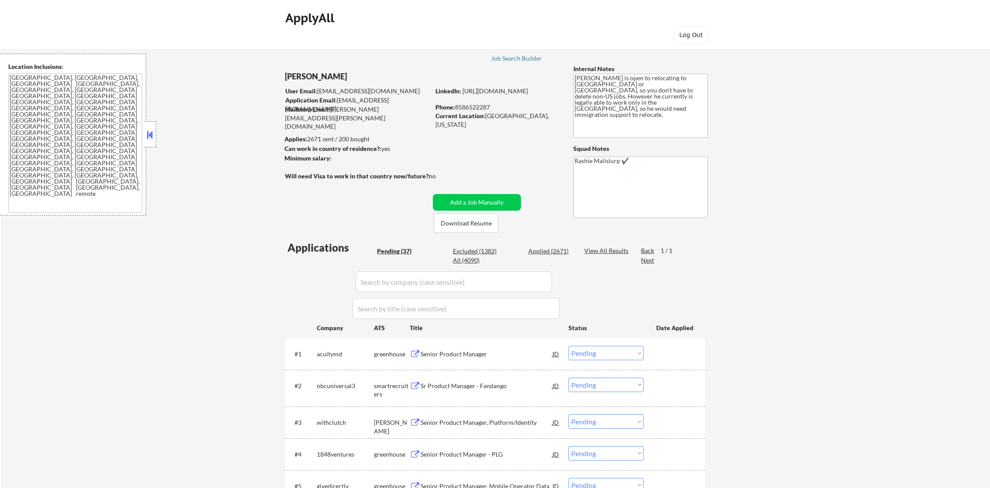
select select ""pending""
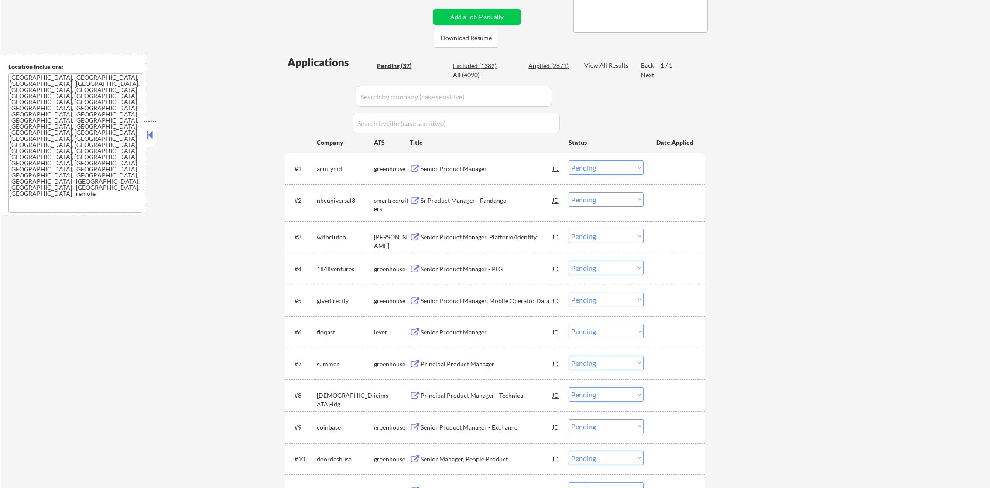
scroll to position [240, 0]
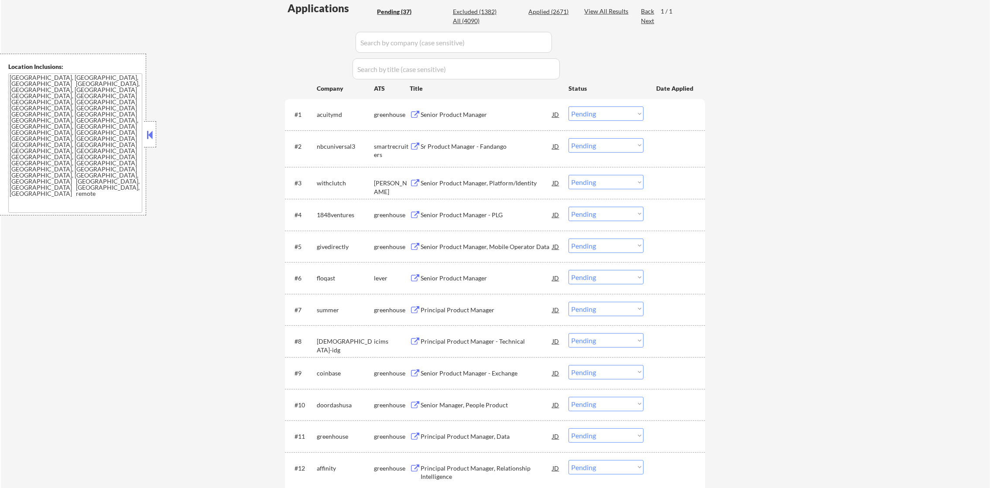
click at [341, 116] on div "acuitymd" at bounding box center [345, 114] width 57 height 9
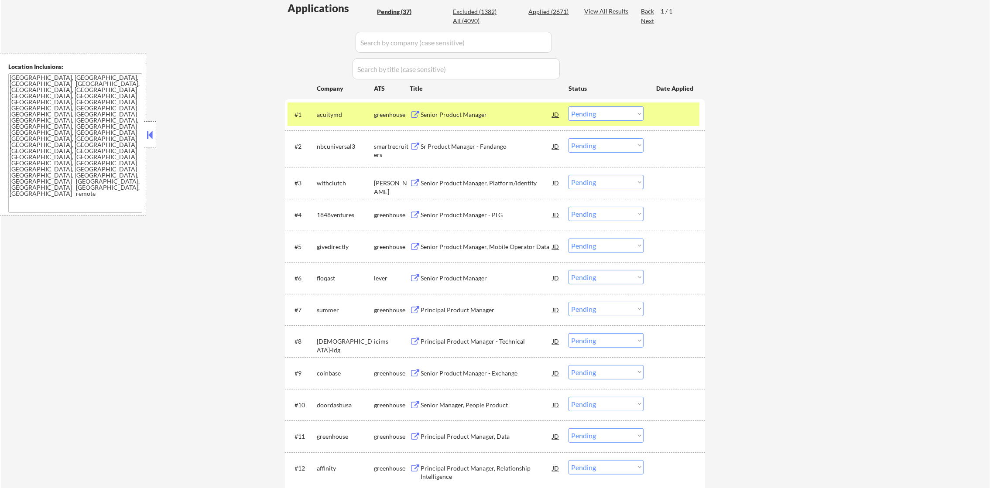
click at [341, 116] on div "acuitymd" at bounding box center [345, 114] width 57 height 9
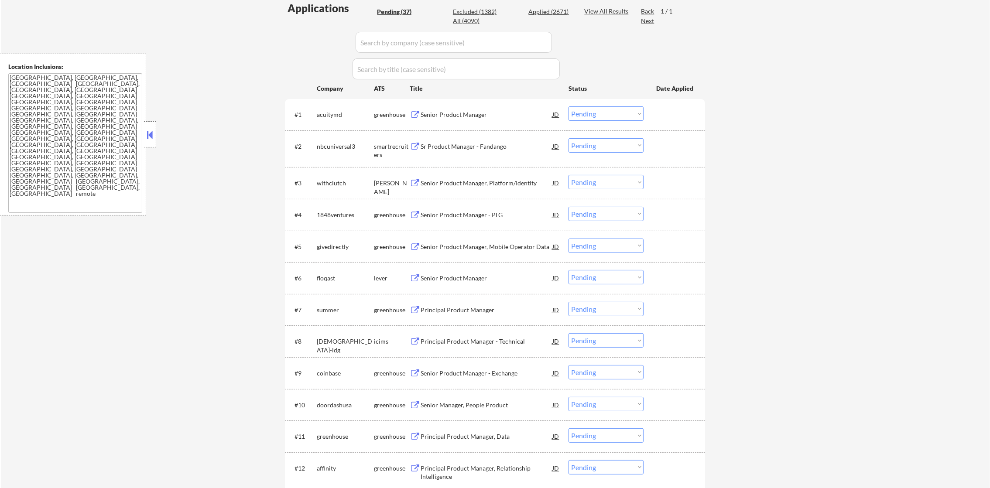
click at [329, 117] on div "acuitymd" at bounding box center [345, 114] width 57 height 9
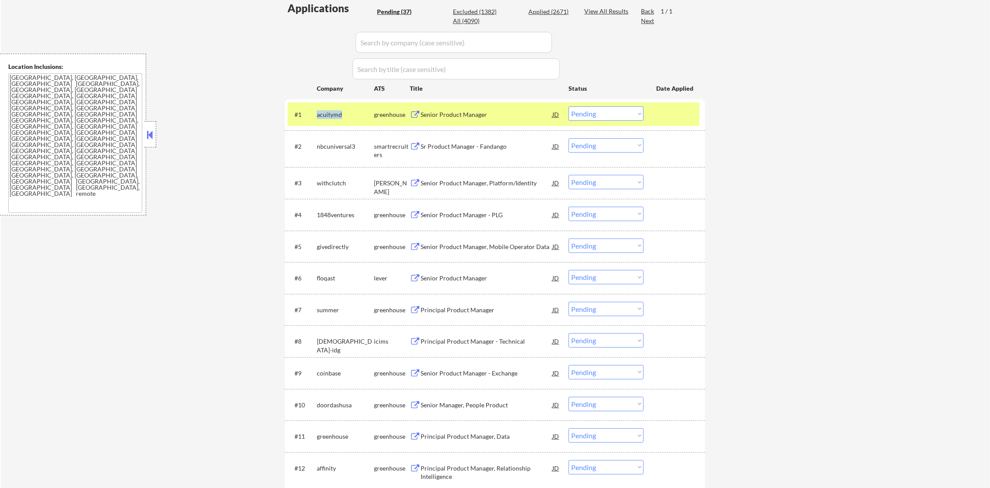
click at [329, 117] on div "acuitymd" at bounding box center [345, 114] width 57 height 9
copy div "acuitymd"
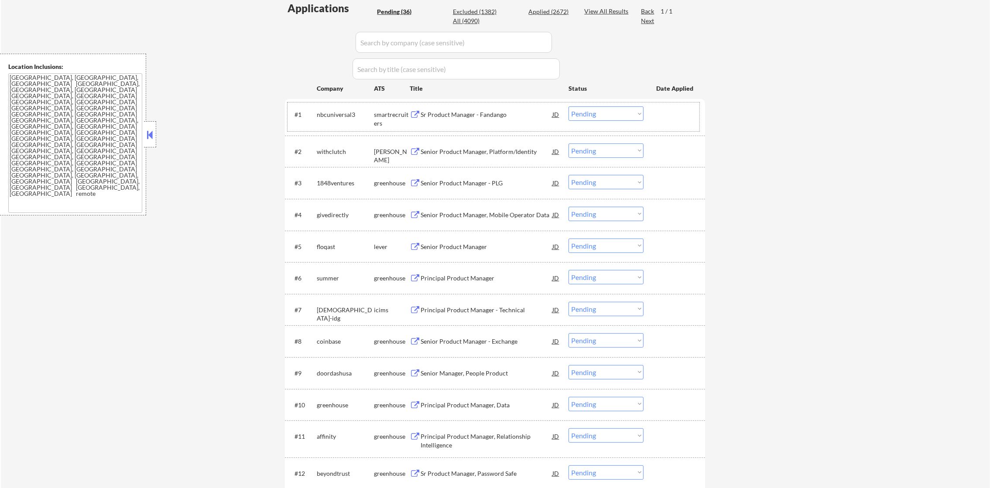
click at [340, 113] on div "nbcuniversal3" at bounding box center [345, 114] width 57 height 9
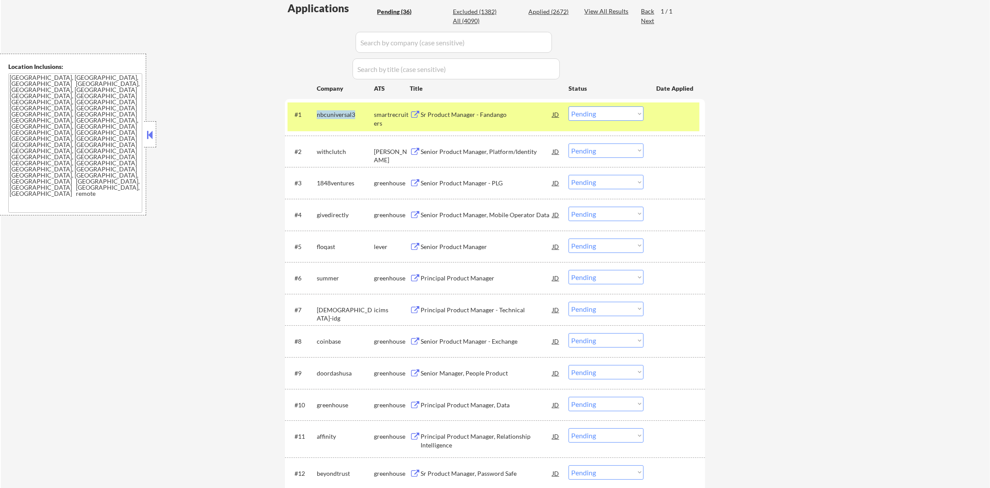
click at [340, 113] on div "nbcuniversal3" at bounding box center [345, 114] width 57 height 9
copy div "nbcuniversal3"
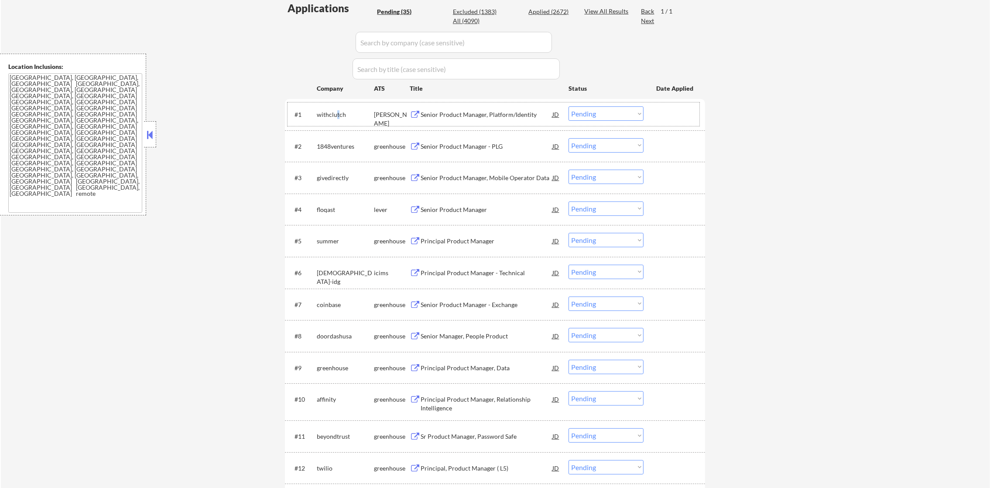
click at [337, 112] on div "withclutch" at bounding box center [345, 114] width 57 height 9
copy div "t"
click at [336, 110] on div "withclutch" at bounding box center [345, 114] width 57 height 9
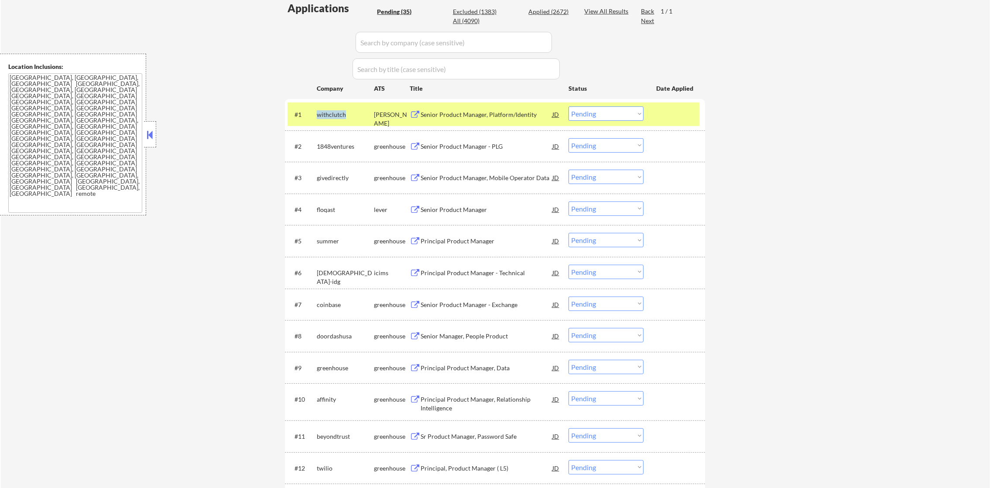
click at [336, 110] on div "withclutch" at bounding box center [345, 114] width 57 height 9
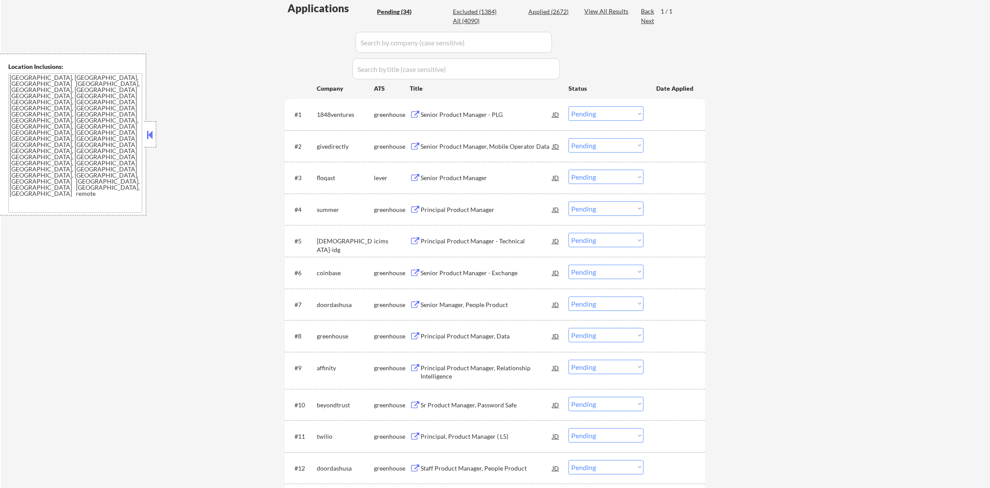
drag, startPoint x: 347, startPoint y: 100, endPoint x: 333, endPoint y: 121, distance: 24.7
click at [347, 100] on div "#1 1848ventures greenhouse Senior Product Manager - PLG JD Choose an option... …" at bounding box center [495, 114] width 420 height 31
click at [333, 121] on div "1848ventures" at bounding box center [345, 114] width 57 height 16
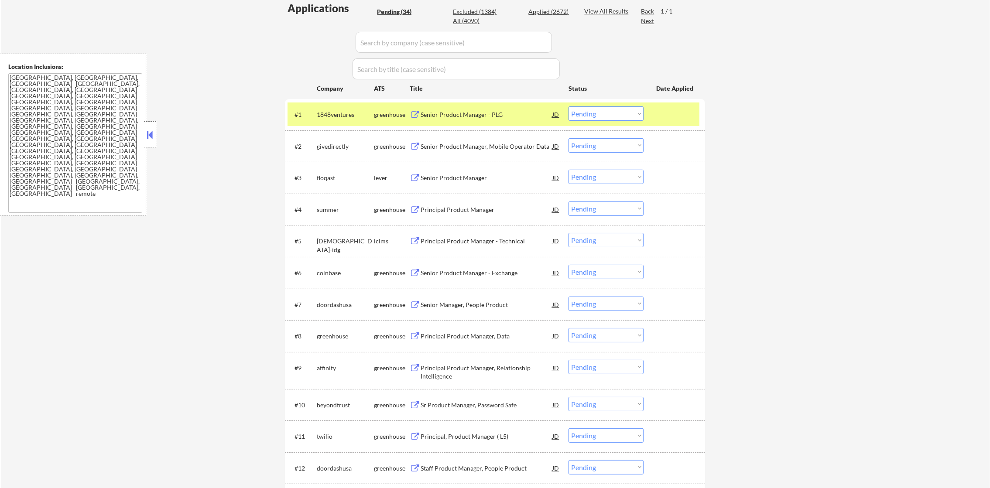
click at [335, 113] on div "1848ventures" at bounding box center [345, 114] width 57 height 9
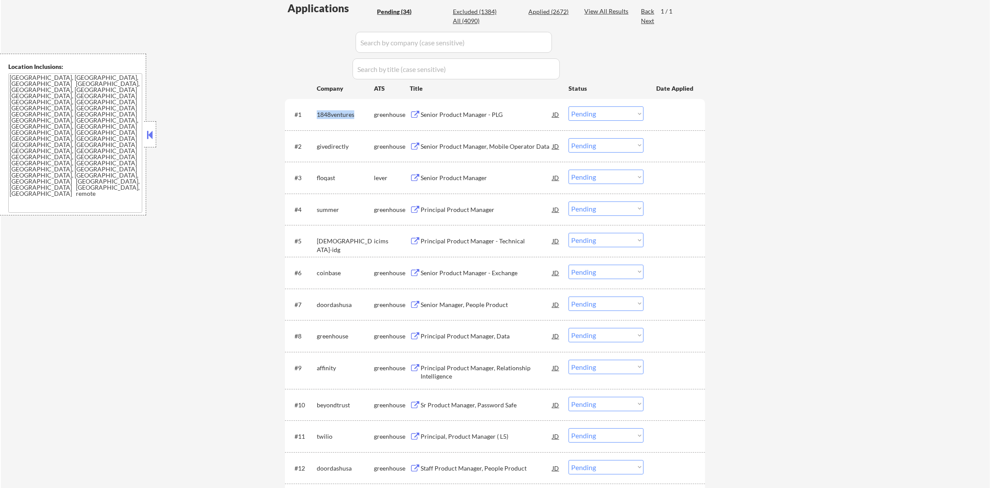
click at [335, 113] on div "1848ventures" at bounding box center [345, 114] width 57 height 9
copy div "1848ventures"
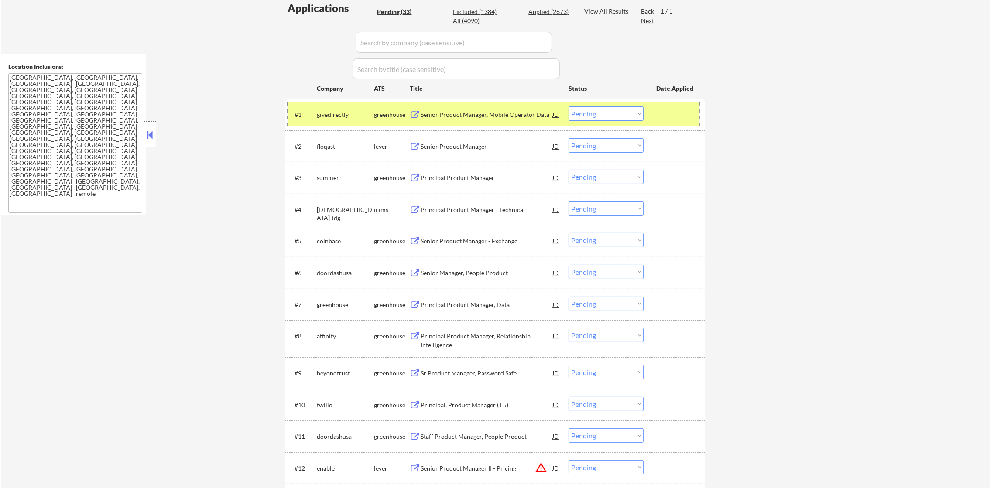
click at [329, 106] on div "givedirectly" at bounding box center [345, 114] width 57 height 16
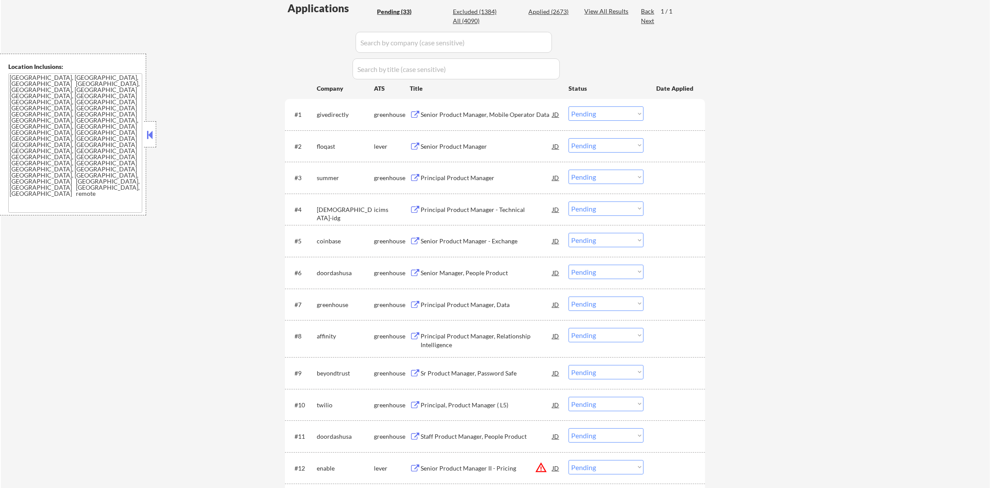
click at [328, 111] on div "givedirectly" at bounding box center [345, 114] width 57 height 9
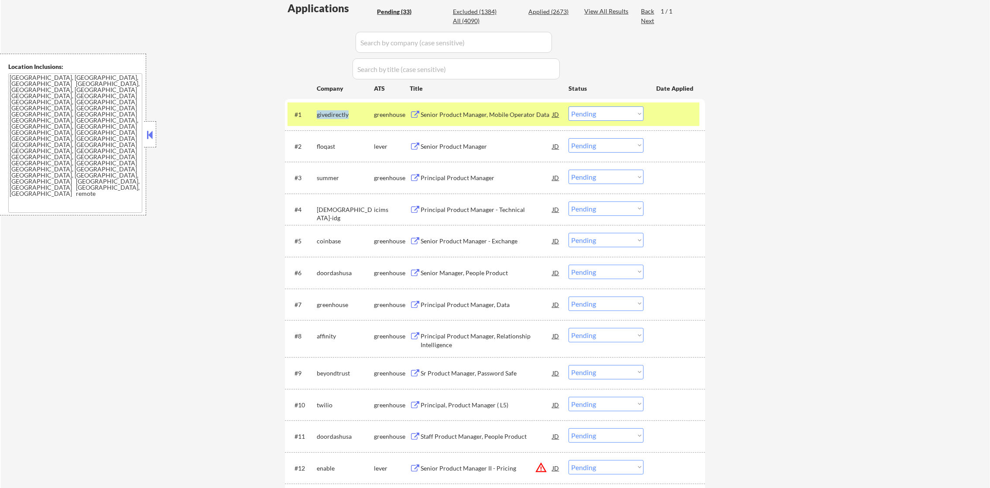
click at [328, 111] on div "givedirectly" at bounding box center [345, 114] width 57 height 9
copy div "givedirectly"
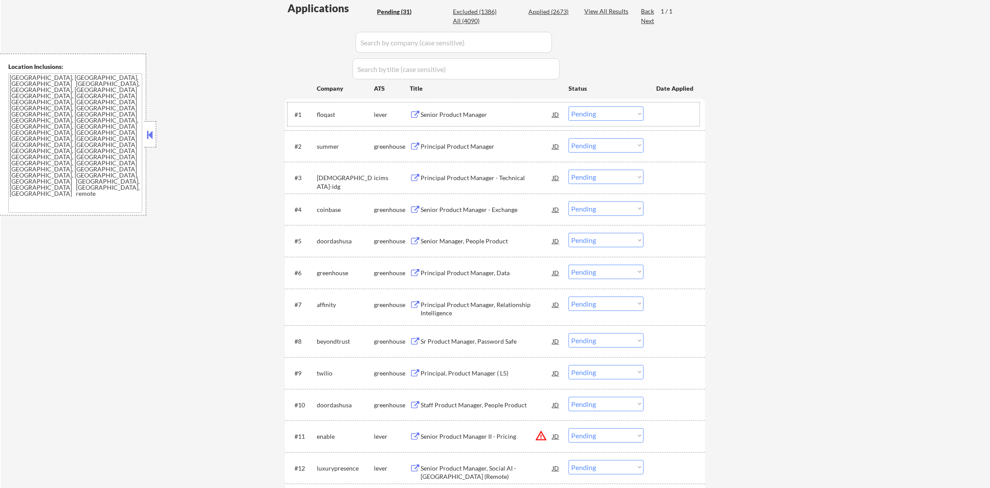
click at [324, 117] on div "floqast" at bounding box center [345, 114] width 57 height 9
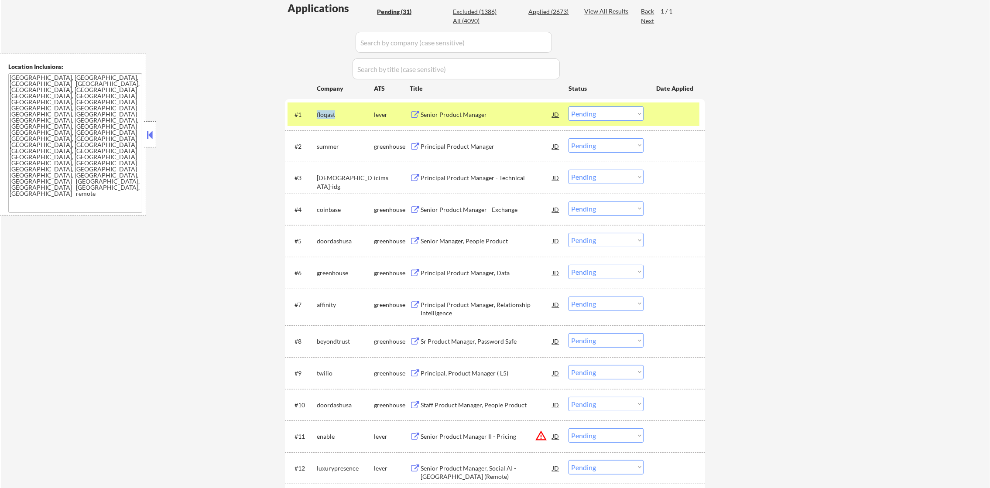
click at [324, 117] on div "floqast" at bounding box center [345, 114] width 57 height 9
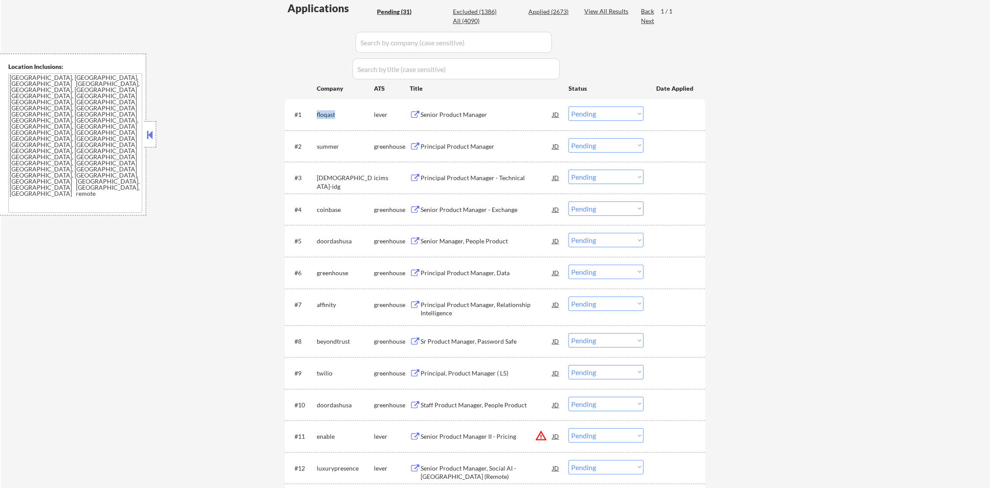
copy div "floqast"
select select ""pending""
